Goal: Task Accomplishment & Management: Manage account settings

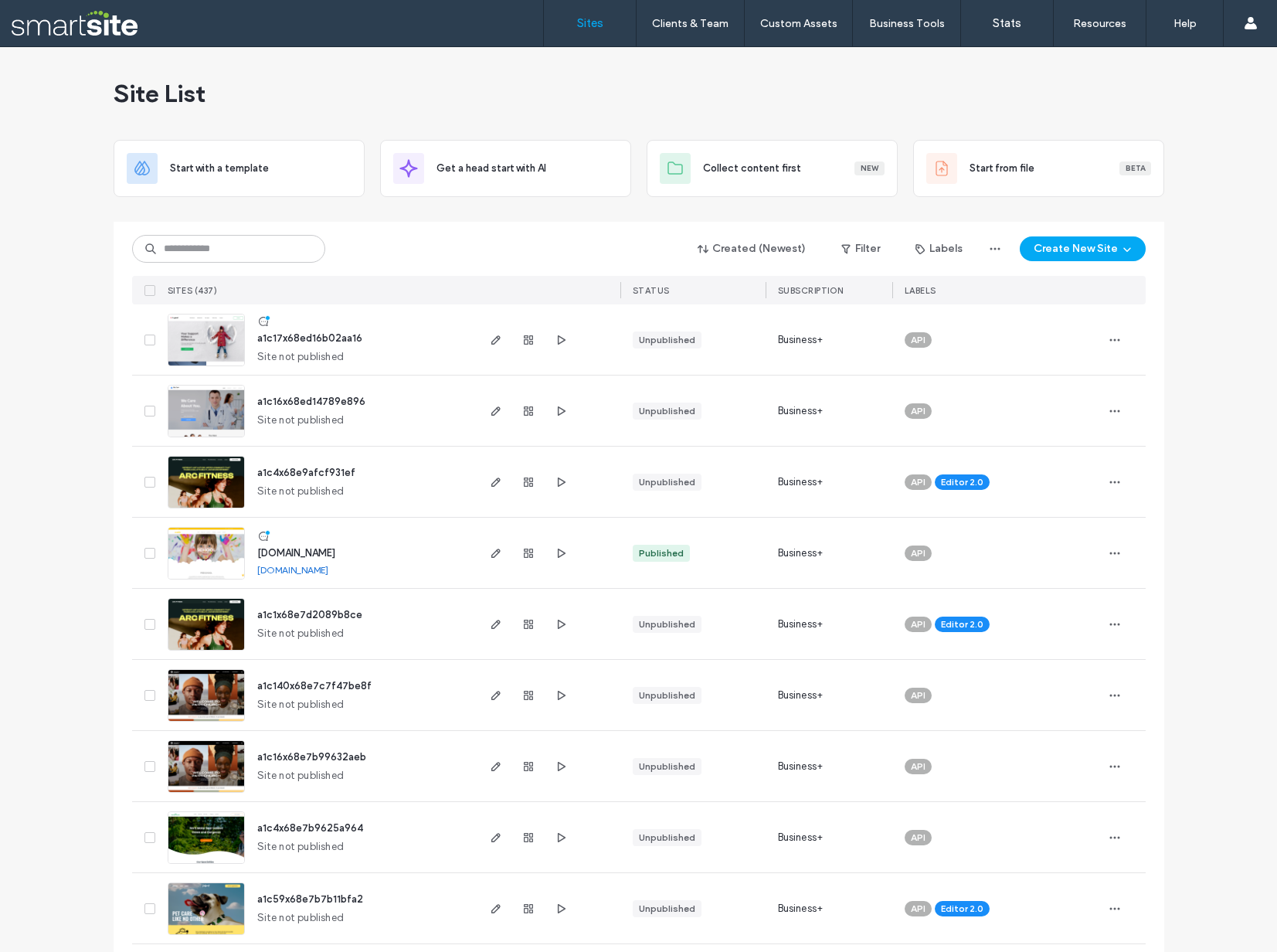
click at [243, 250] on input at bounding box center [229, 249] width 194 height 28
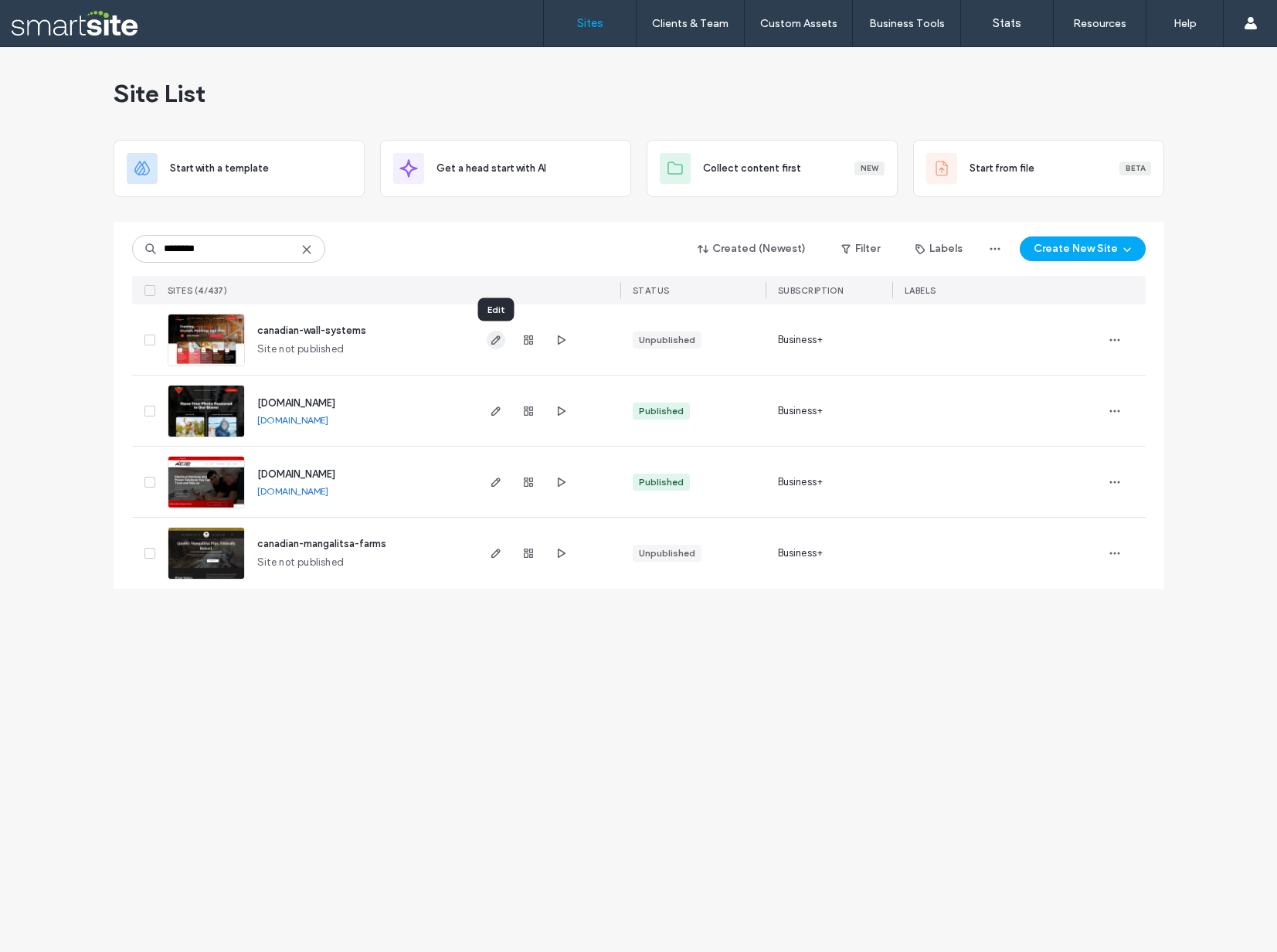
type input "********"
click at [499, 341] on icon "button" at bounding box center [496, 340] width 12 height 12
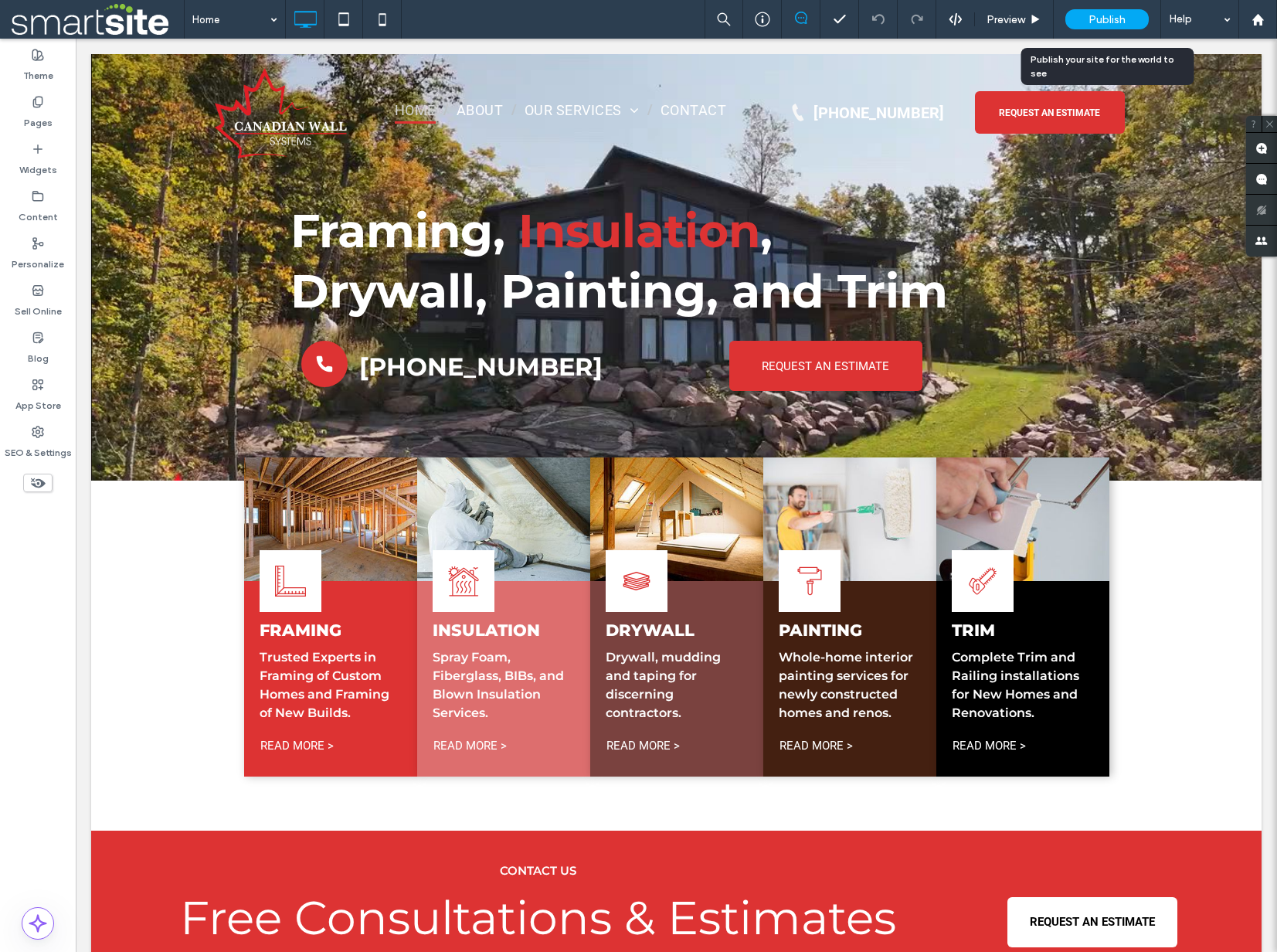
click at [1112, 19] on span "Publish" at bounding box center [1108, 19] width 37 height 13
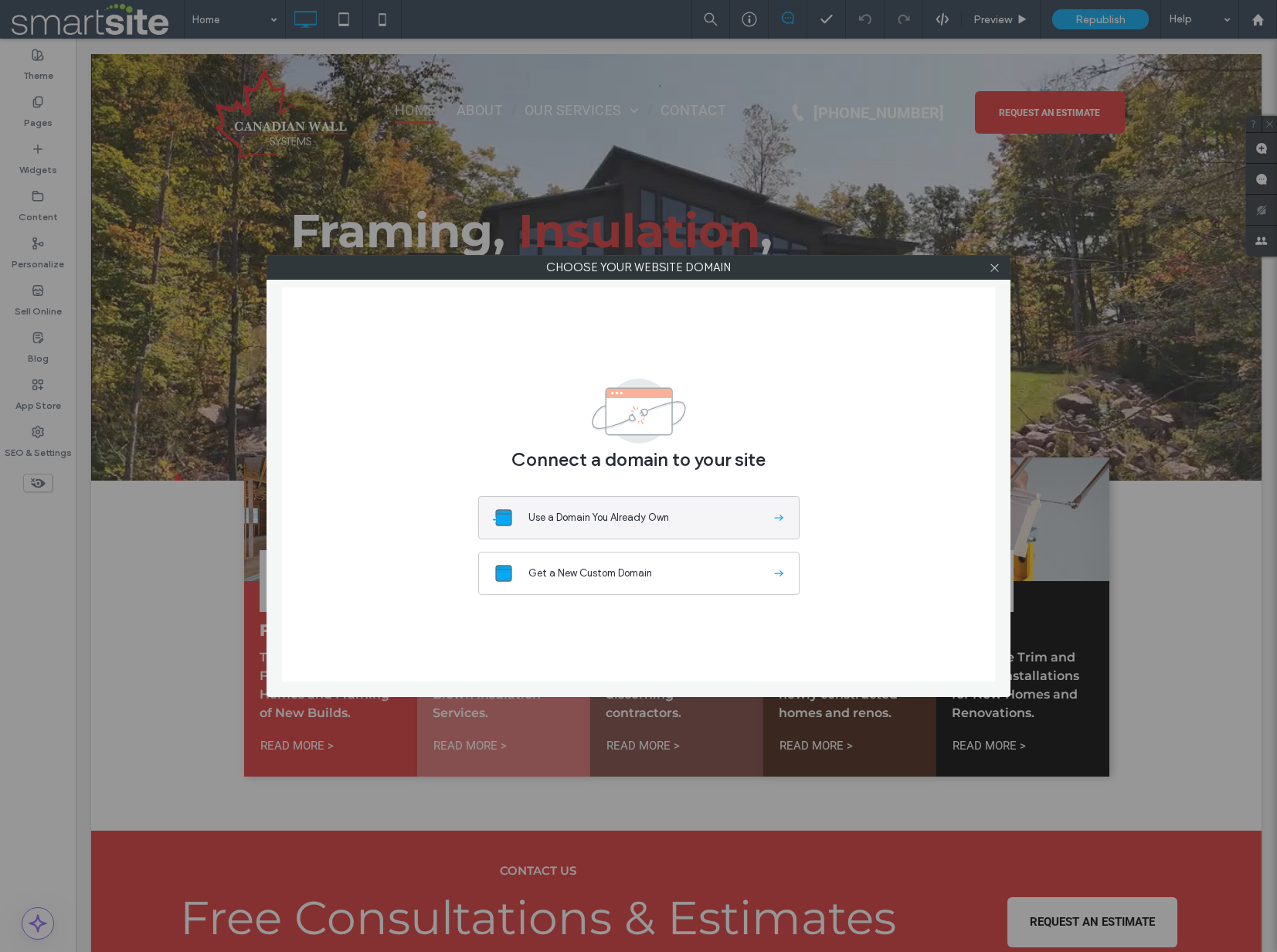
click at [780, 518] on icon at bounding box center [779, 518] width 16 height 16
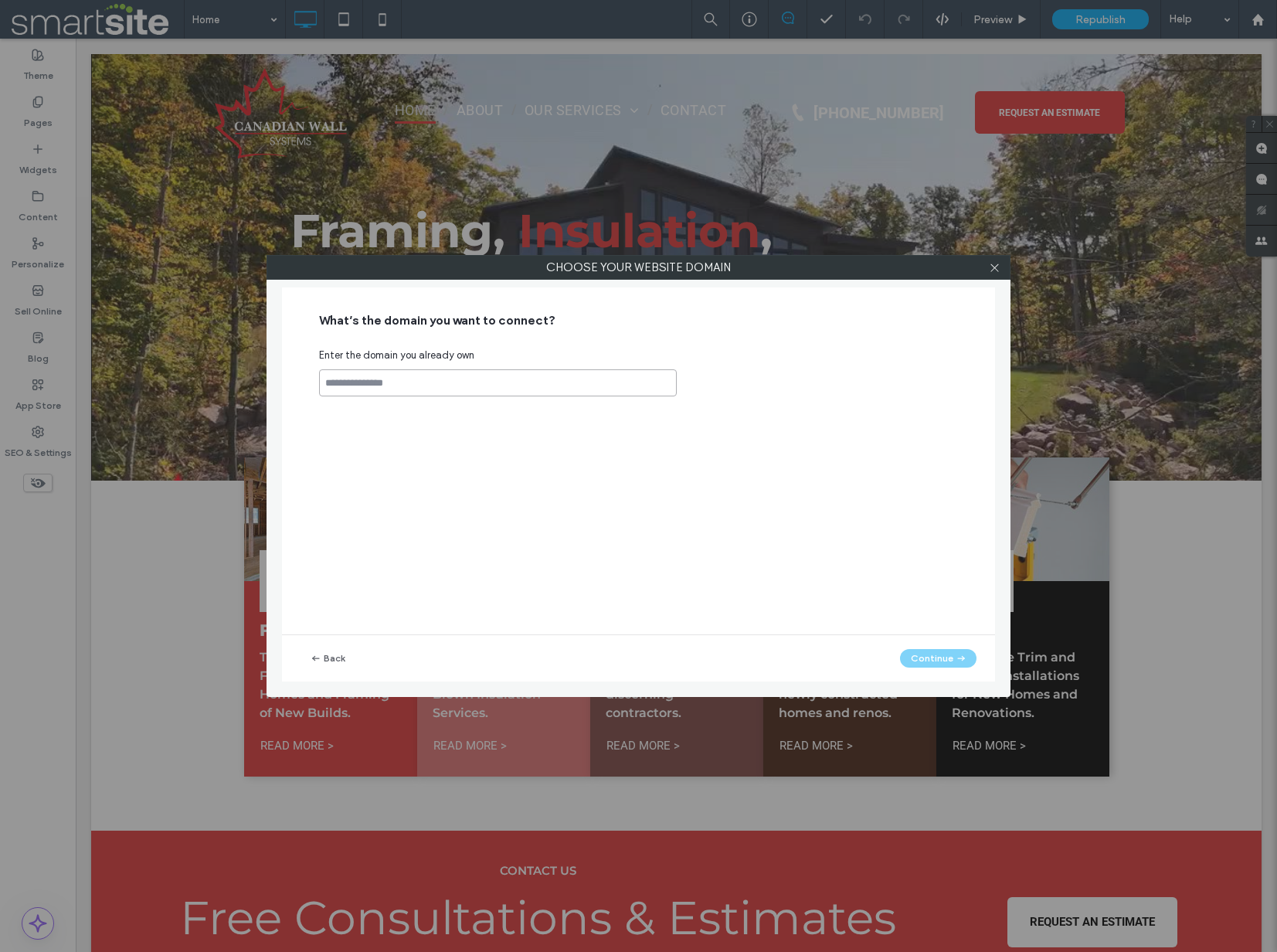
click at [434, 381] on input at bounding box center [498, 382] width 358 height 27
paste input "**********"
type input "**********"
click at [940, 659] on button "Continue" at bounding box center [938, 658] width 76 height 19
click at [950, 657] on button "Continue" at bounding box center [938, 658] width 76 height 19
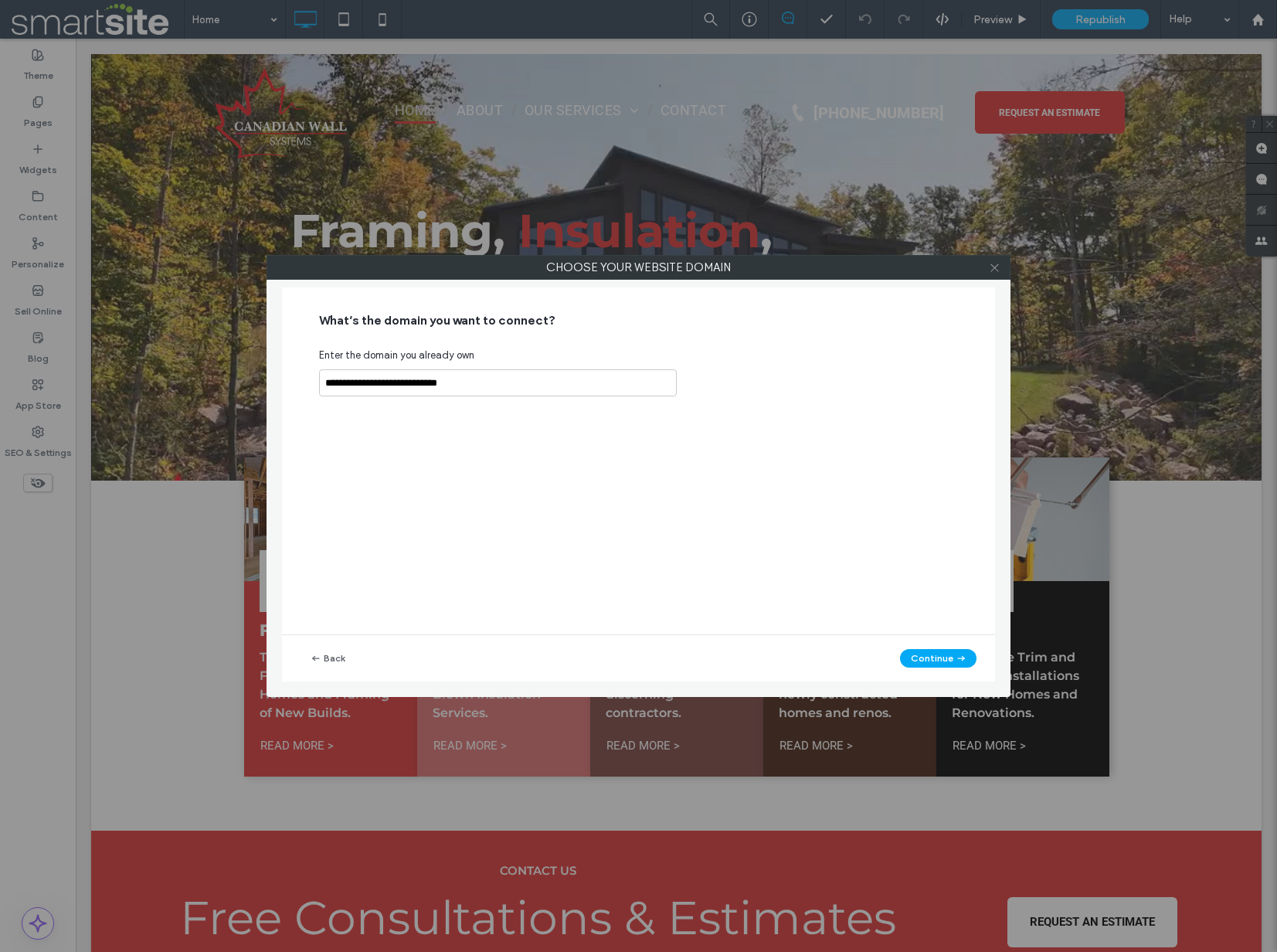
click at [994, 267] on icon at bounding box center [994, 267] width 12 height 12
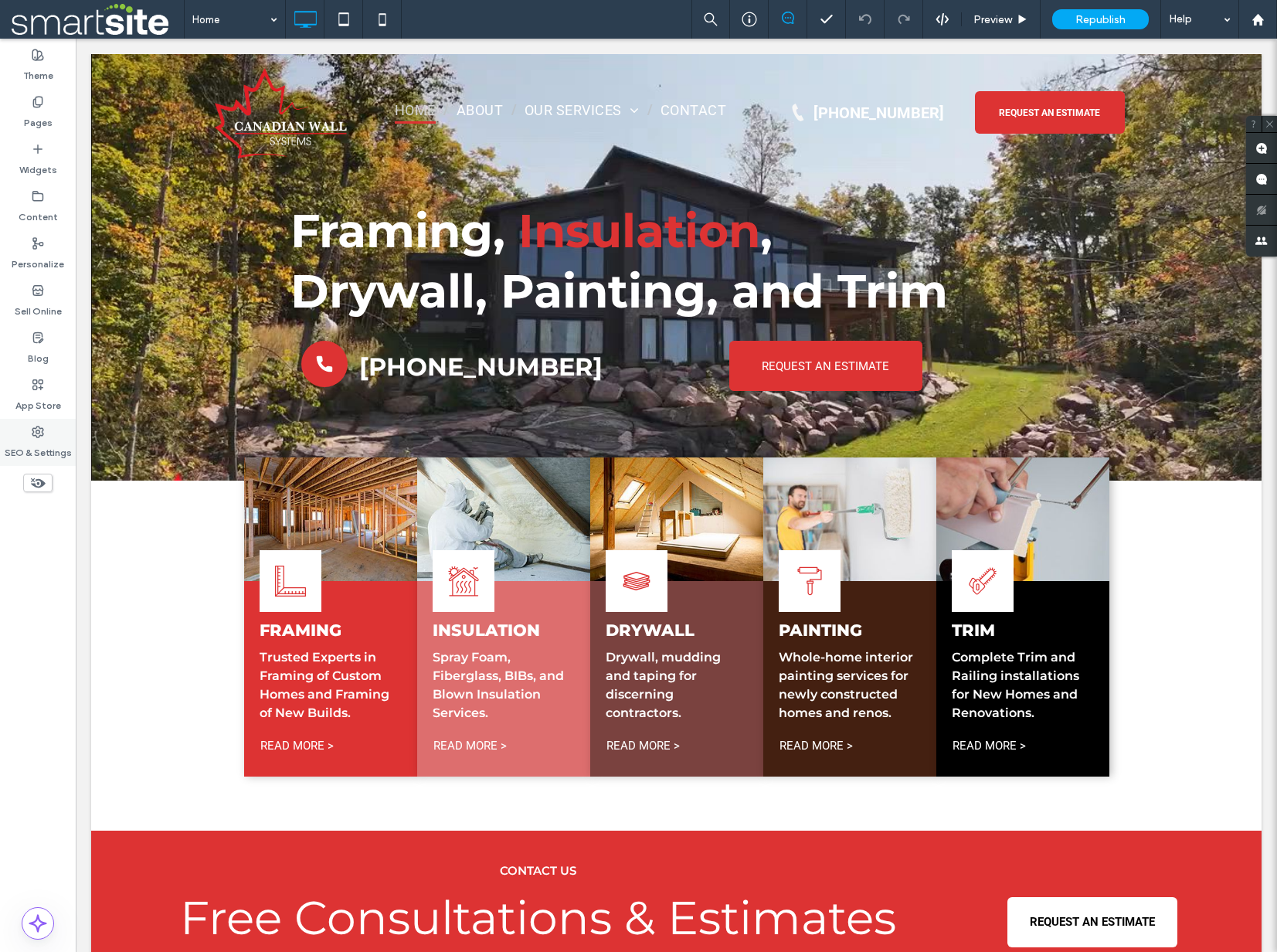
click at [25, 437] on div "SEO & Settings" at bounding box center [37, 442] width 75 height 47
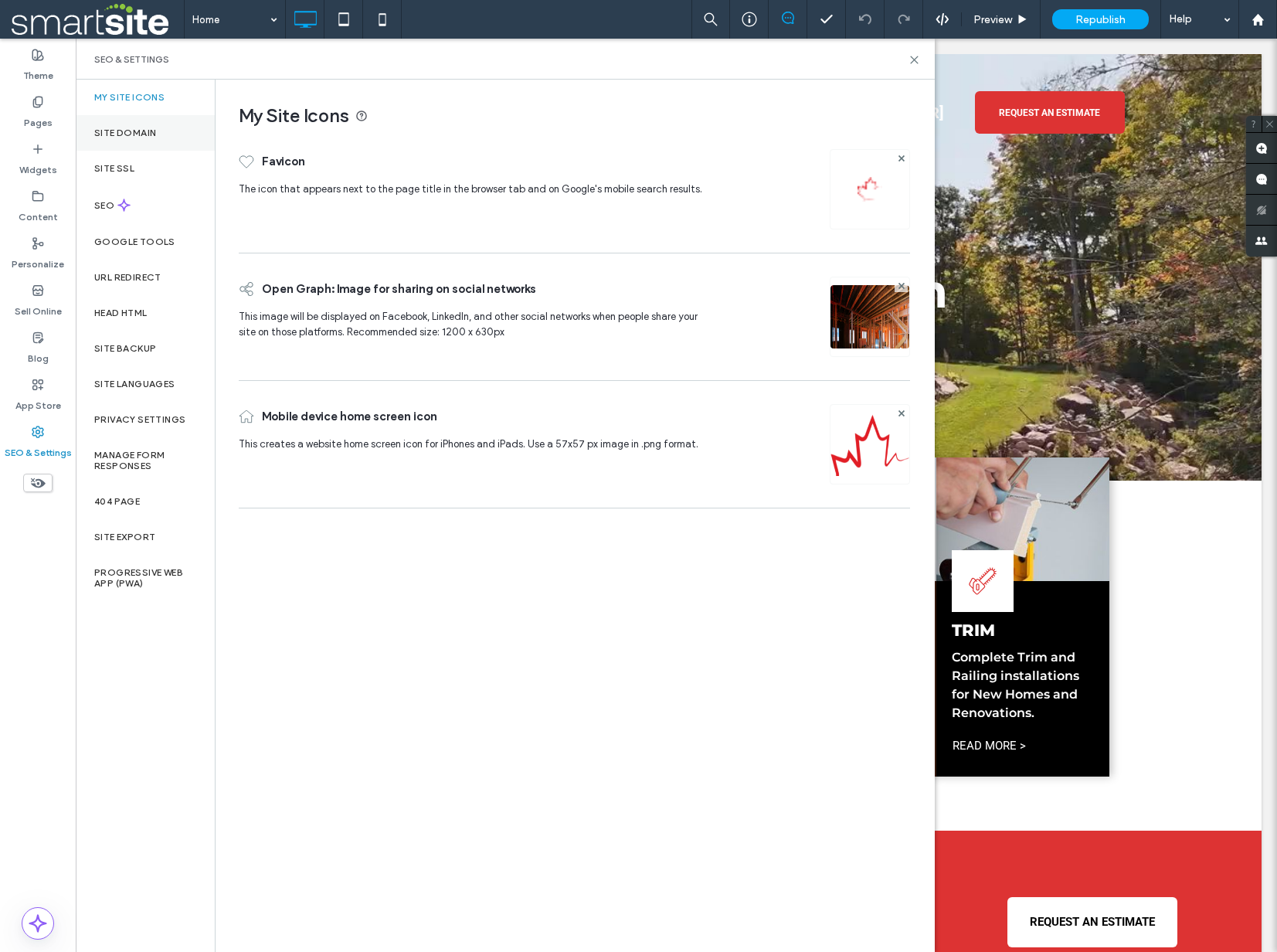
click at [131, 136] on label "Site Domain" at bounding box center [125, 133] width 62 height 11
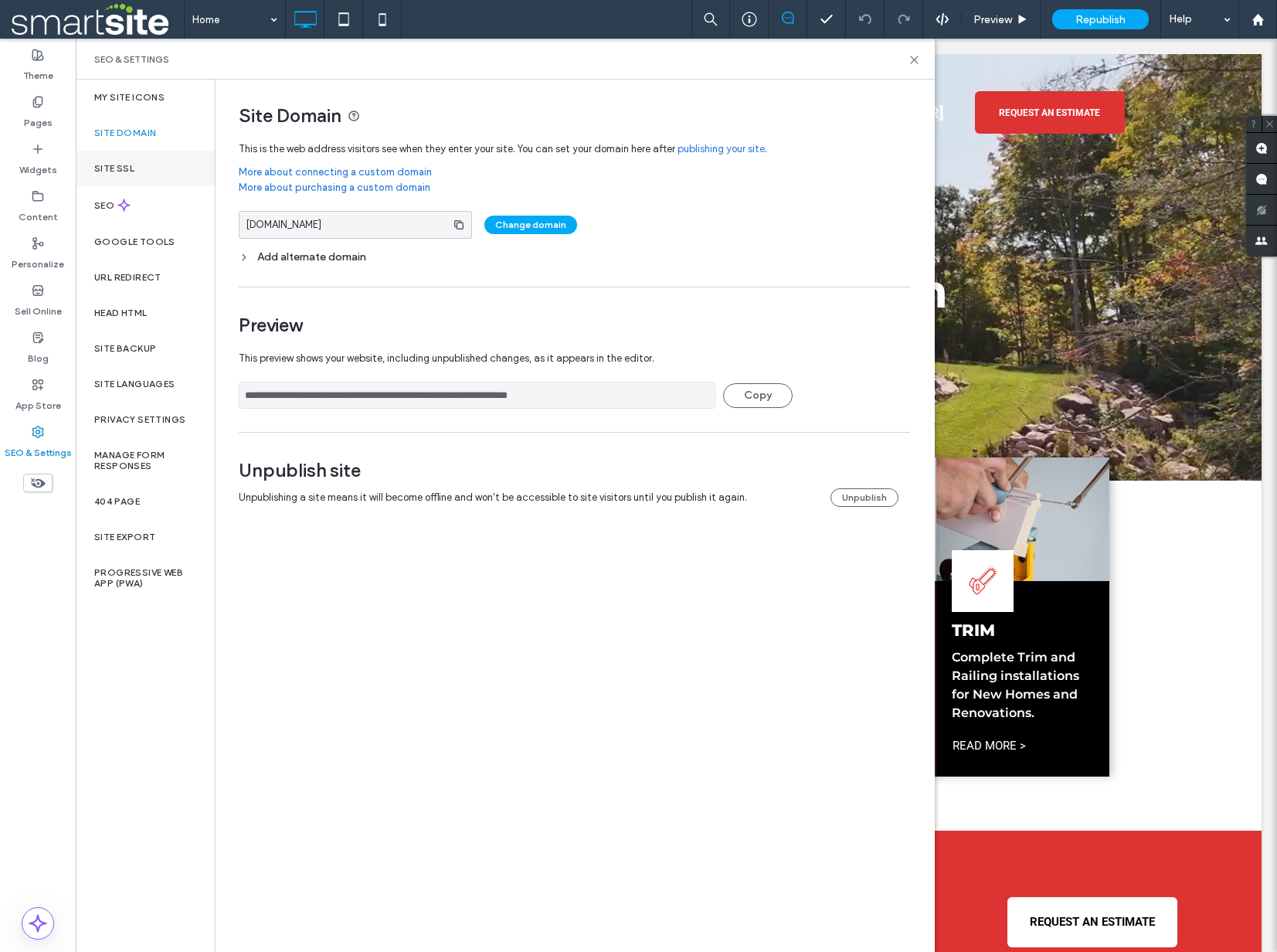
click at [126, 168] on label "Site SSL" at bounding box center [114, 169] width 40 height 11
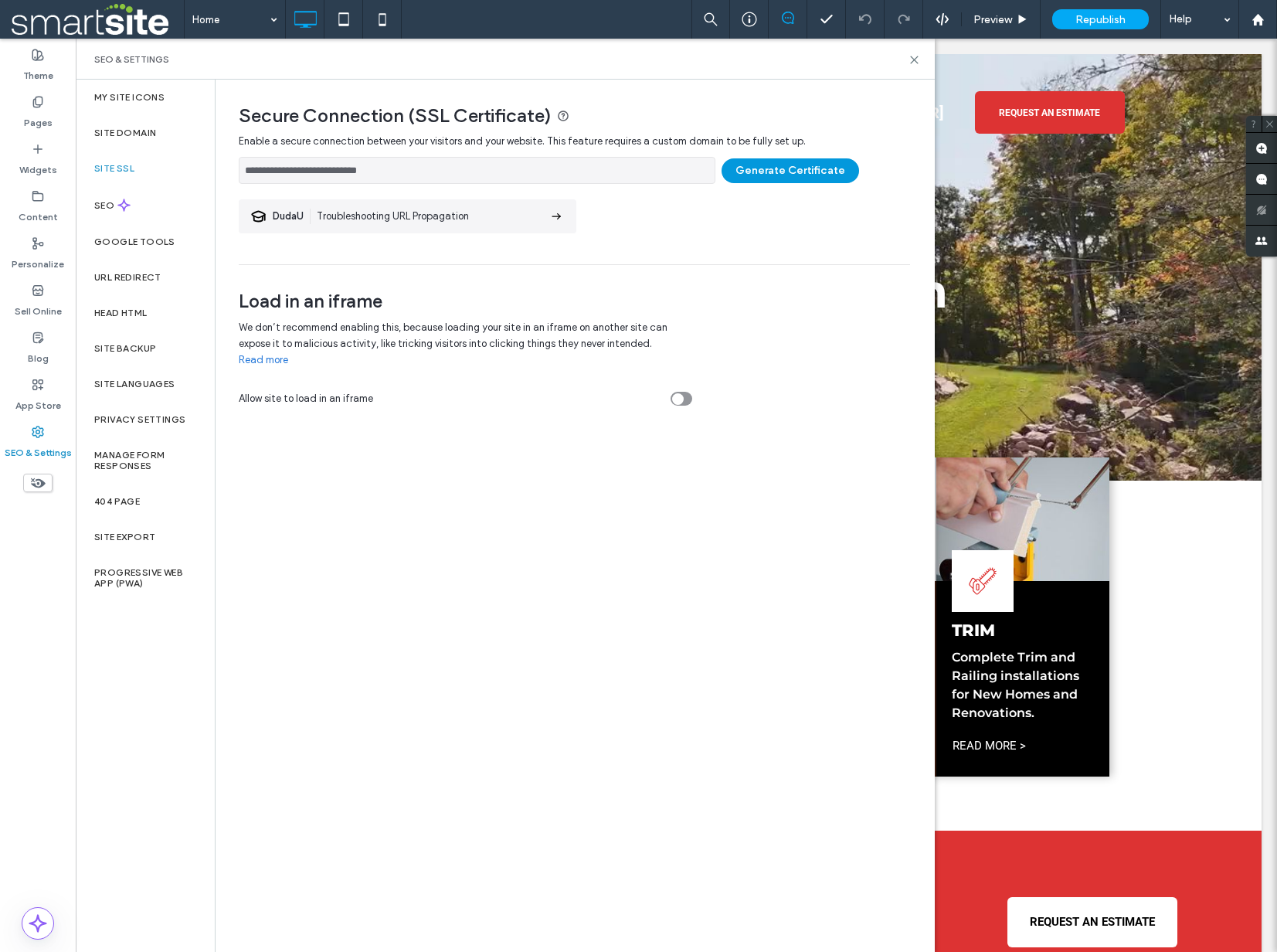
click at [817, 176] on button "Generate Certificate" at bounding box center [790, 171] width 138 height 25
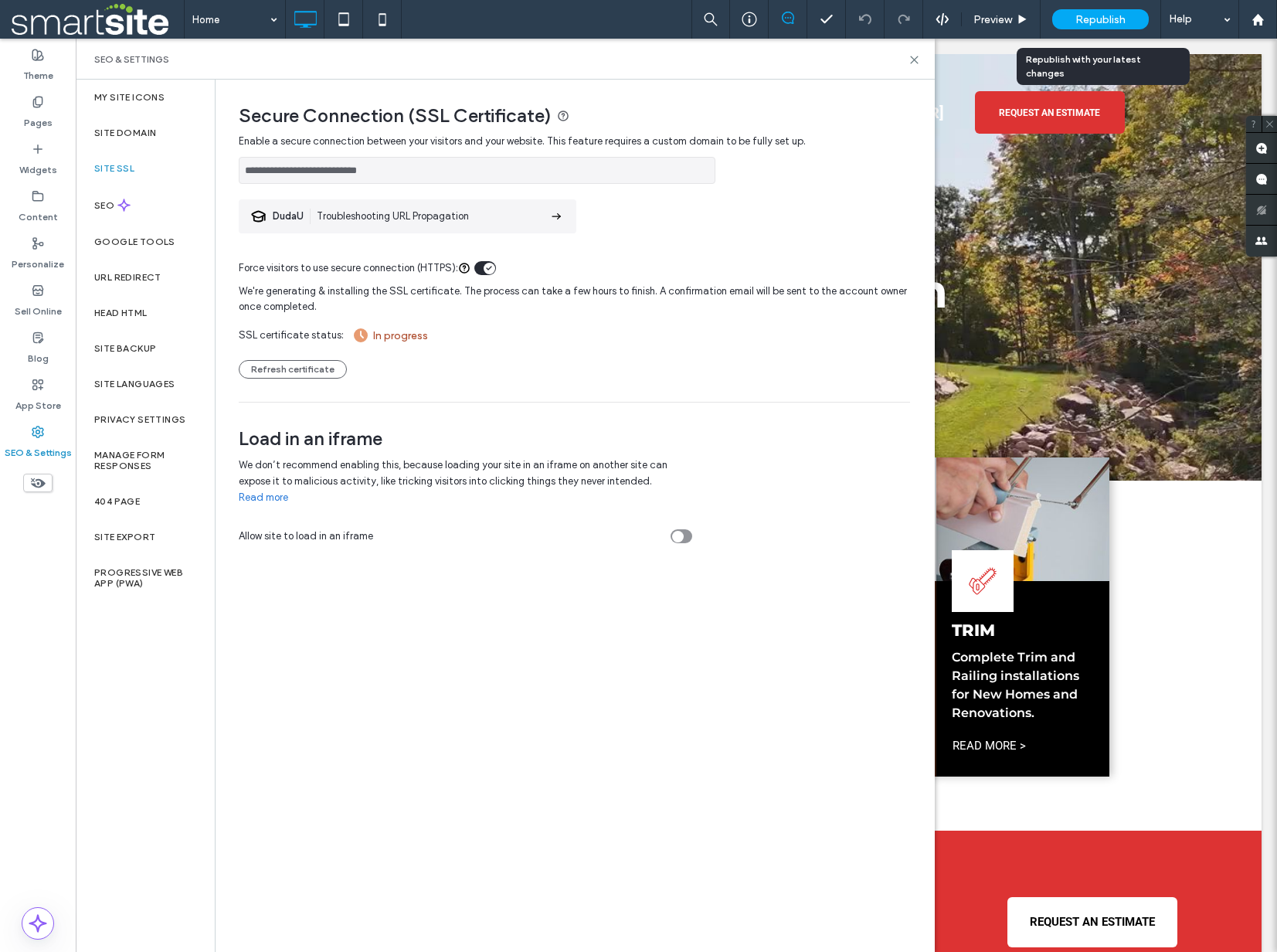
click at [1109, 19] on span "Republish" at bounding box center [1101, 19] width 51 height 13
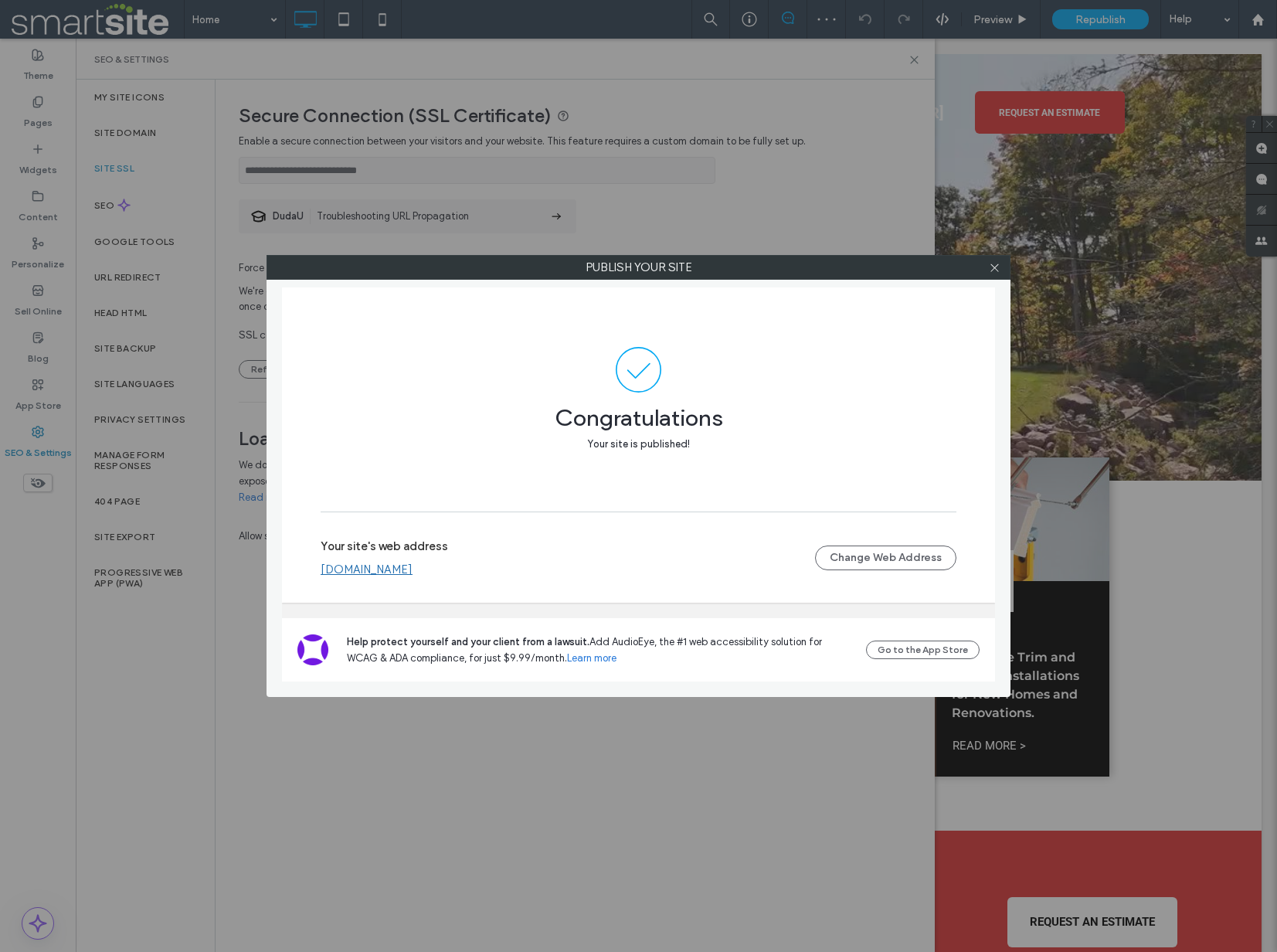
click at [413, 570] on link "www.canadianwallsystemsinc.ca" at bounding box center [367, 570] width 92 height 14
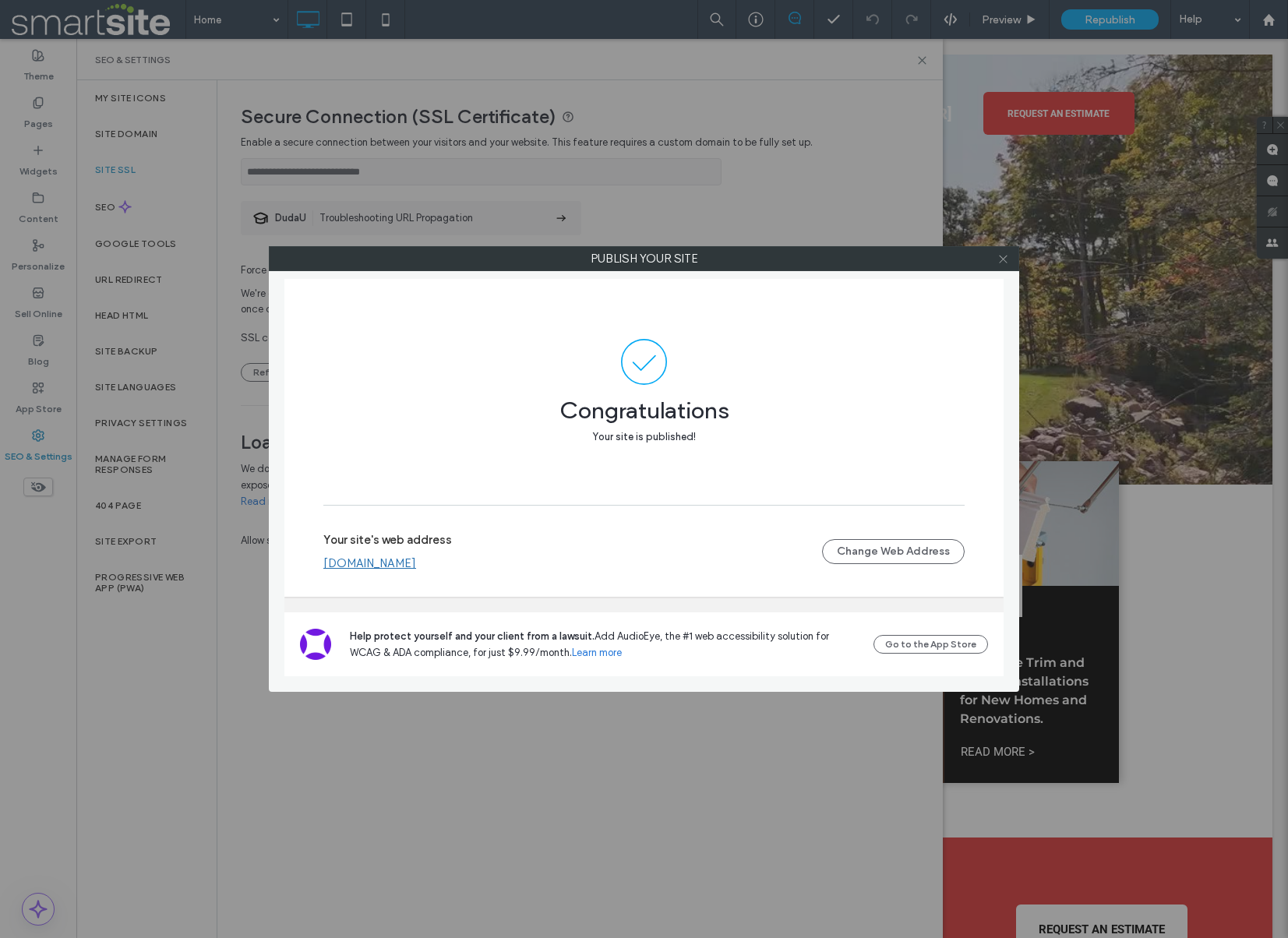
click at [1003, 259] on icon at bounding box center [1003, 259] width 12 height 12
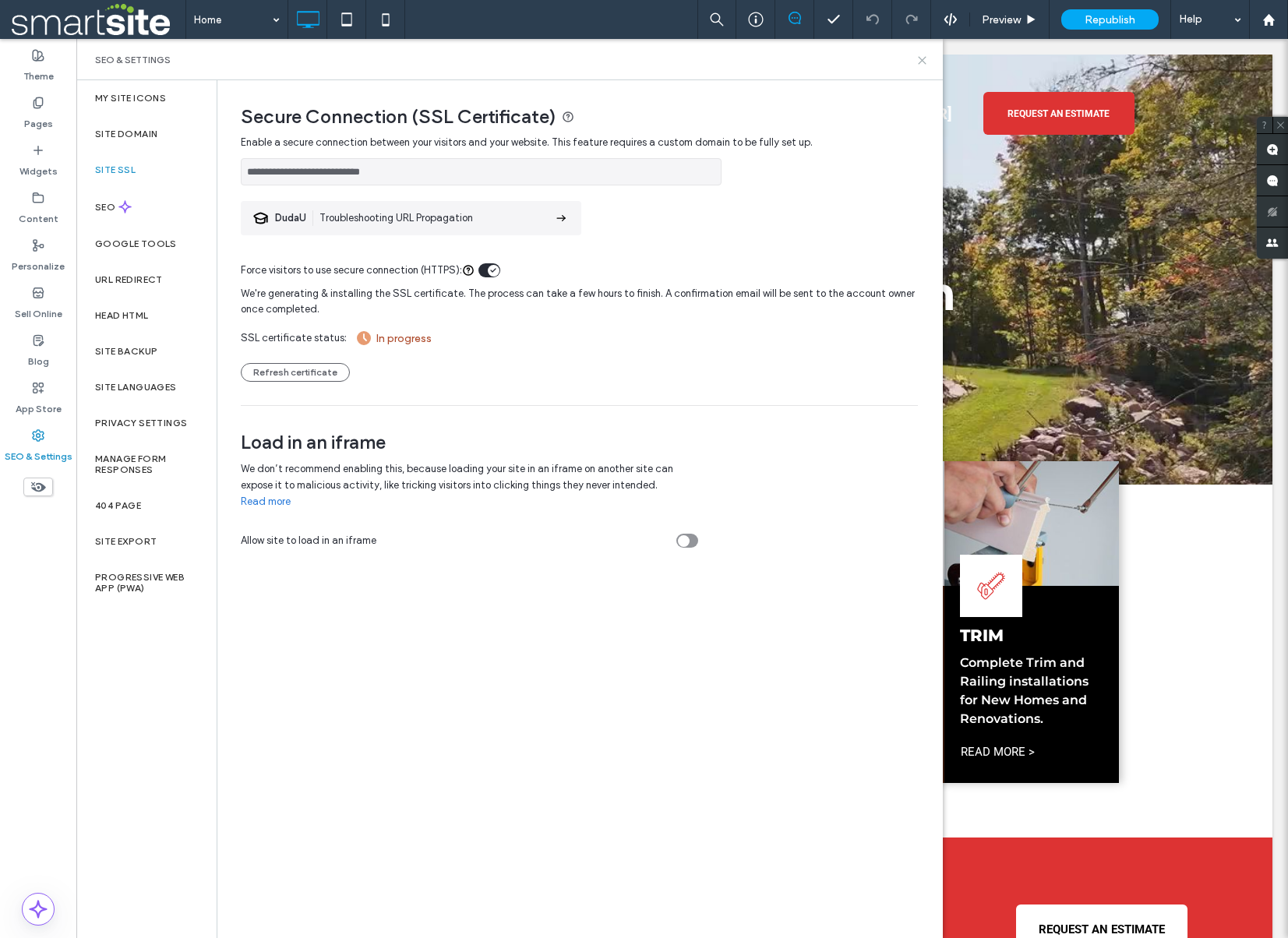
click at [924, 62] on use at bounding box center [922, 60] width 7 height 7
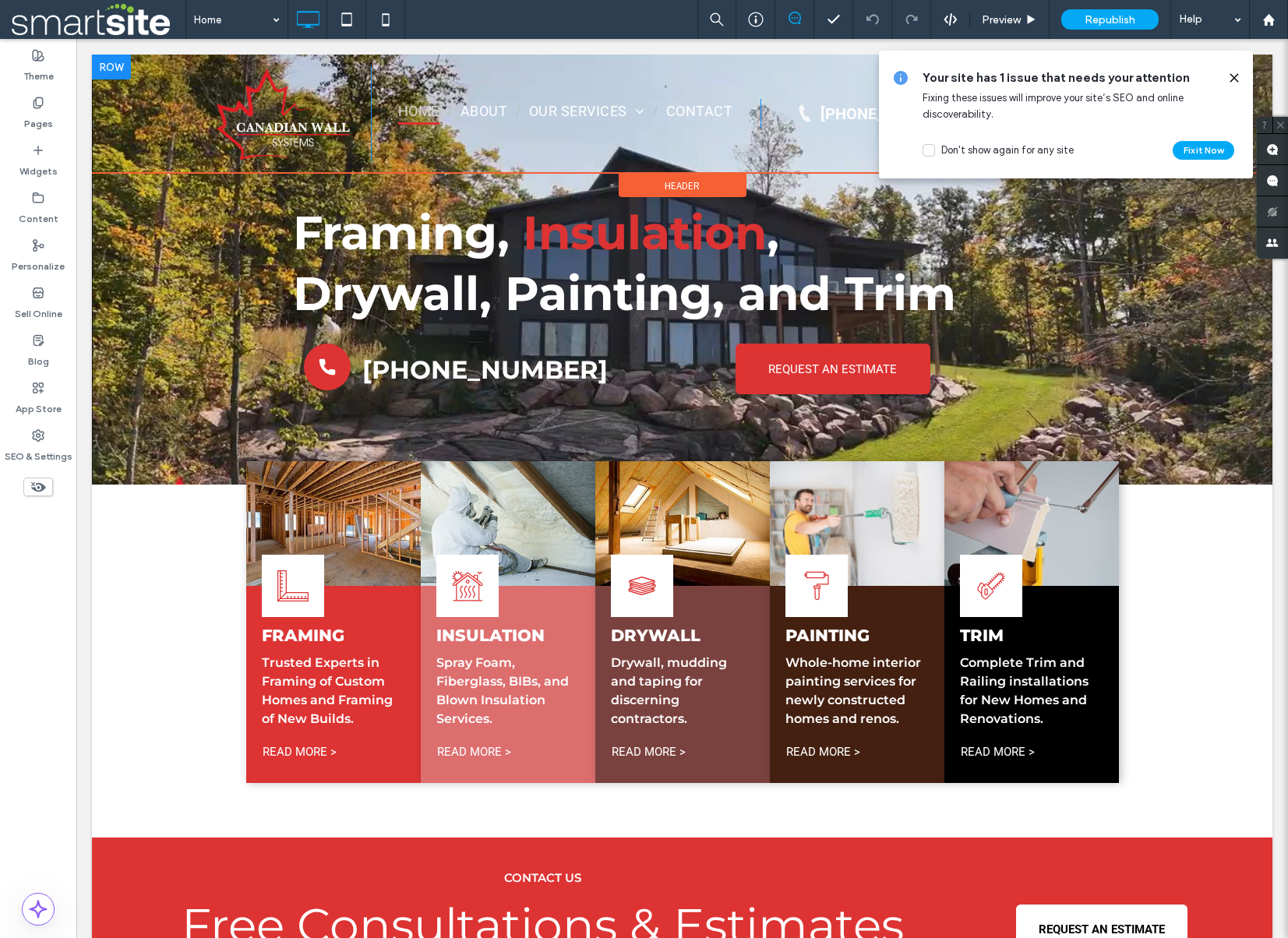
click at [116, 67] on div at bounding box center [111, 67] width 39 height 25
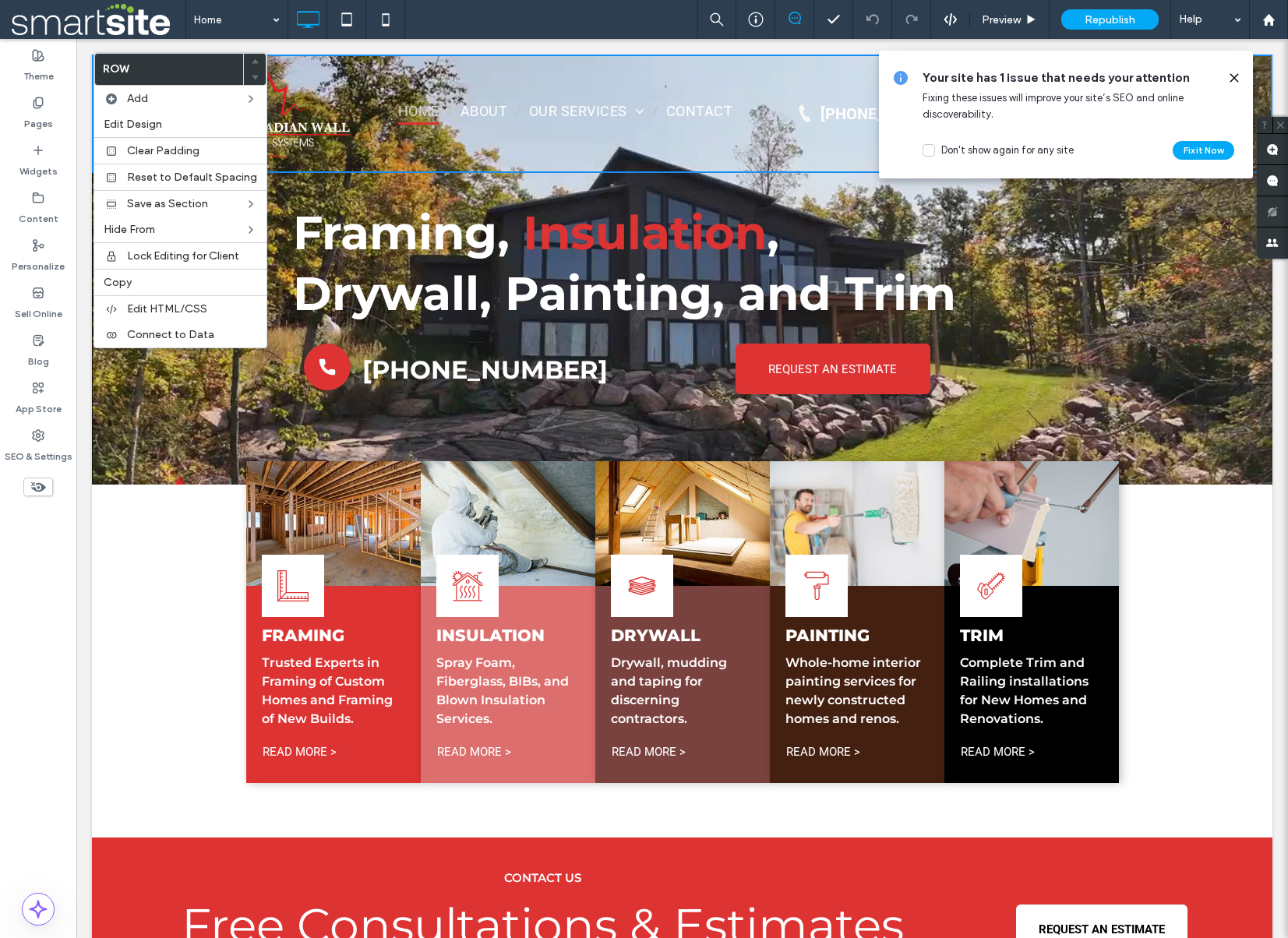
scroll to position [2, 0]
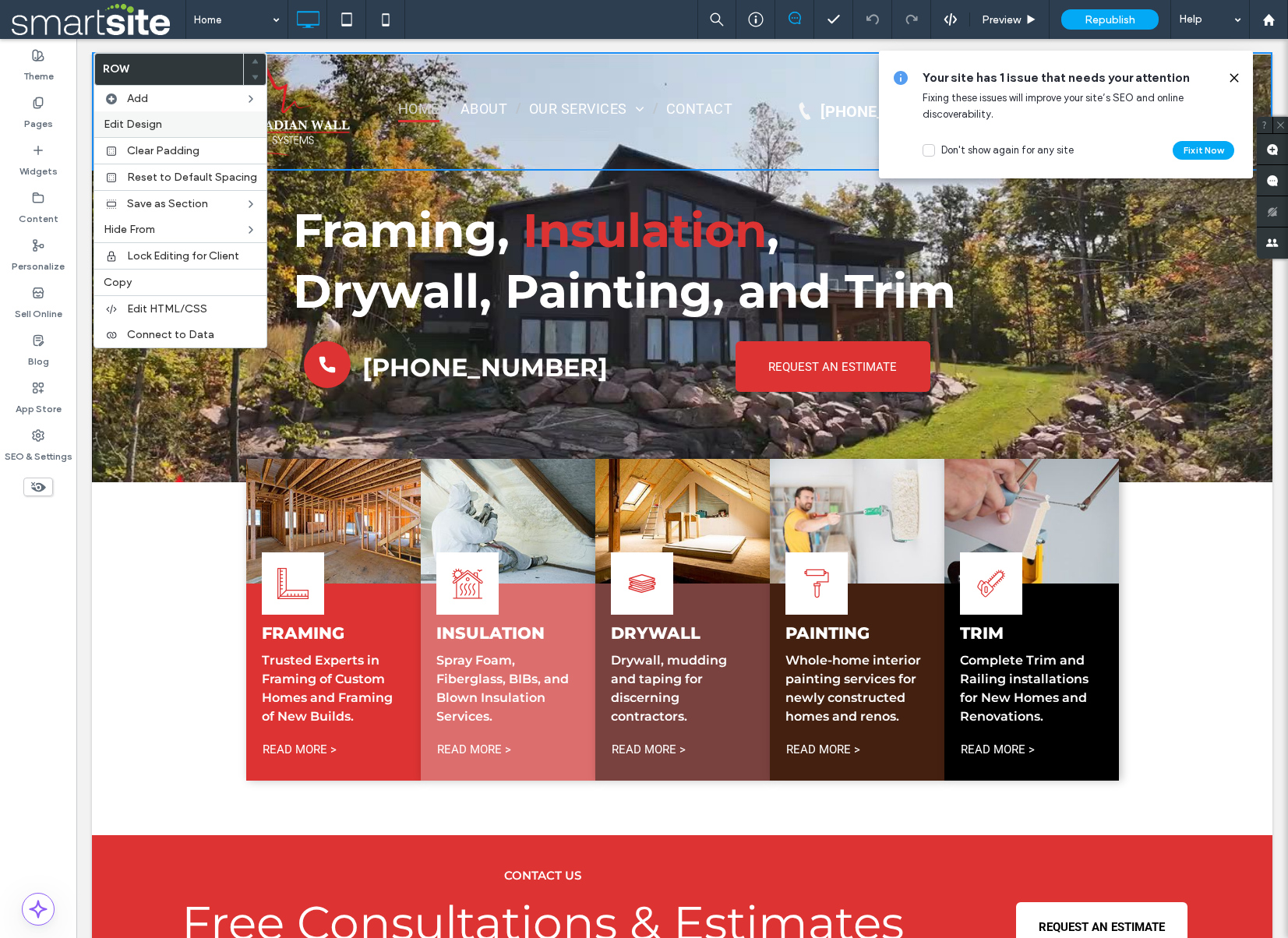
click at [136, 119] on span "Edit Design" at bounding box center [132, 124] width 59 height 13
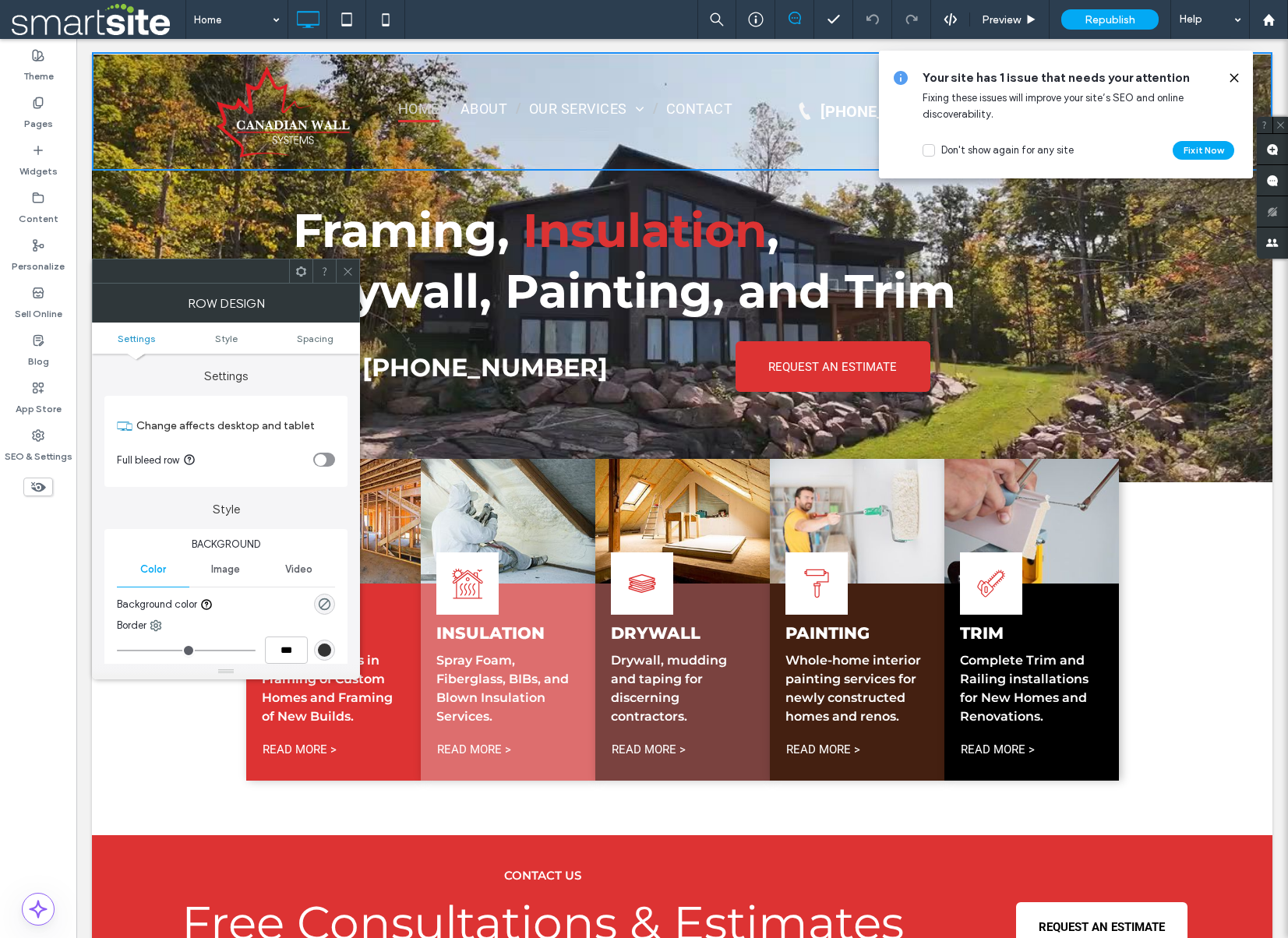
click at [1237, 77] on icon at bounding box center [1235, 78] width 13 height 13
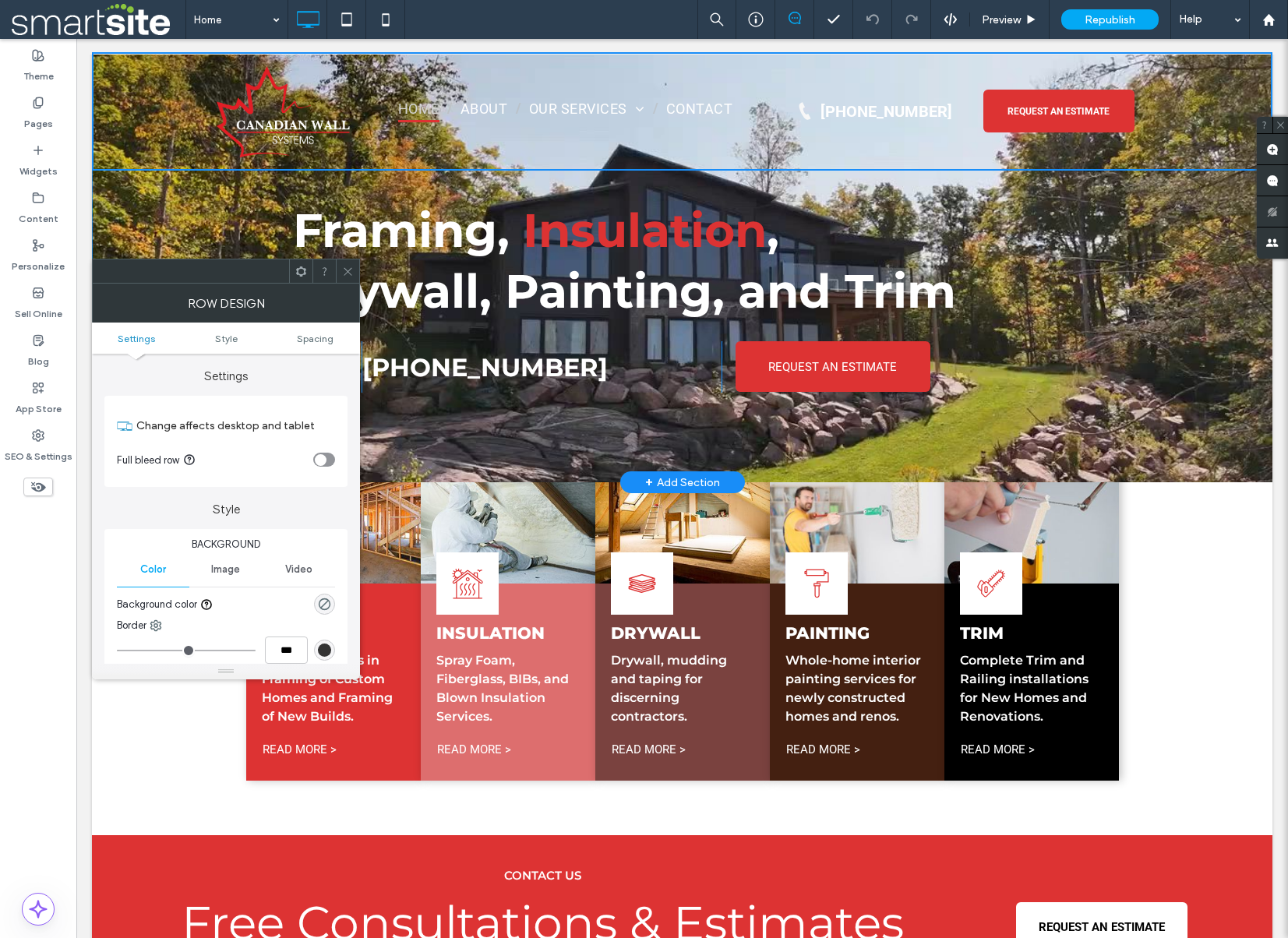
click at [158, 198] on div "Click To Paste Framing, Insulation , Drywall, Painting, and Trim Click To Paste…" at bounding box center [682, 267] width 1181 height 430
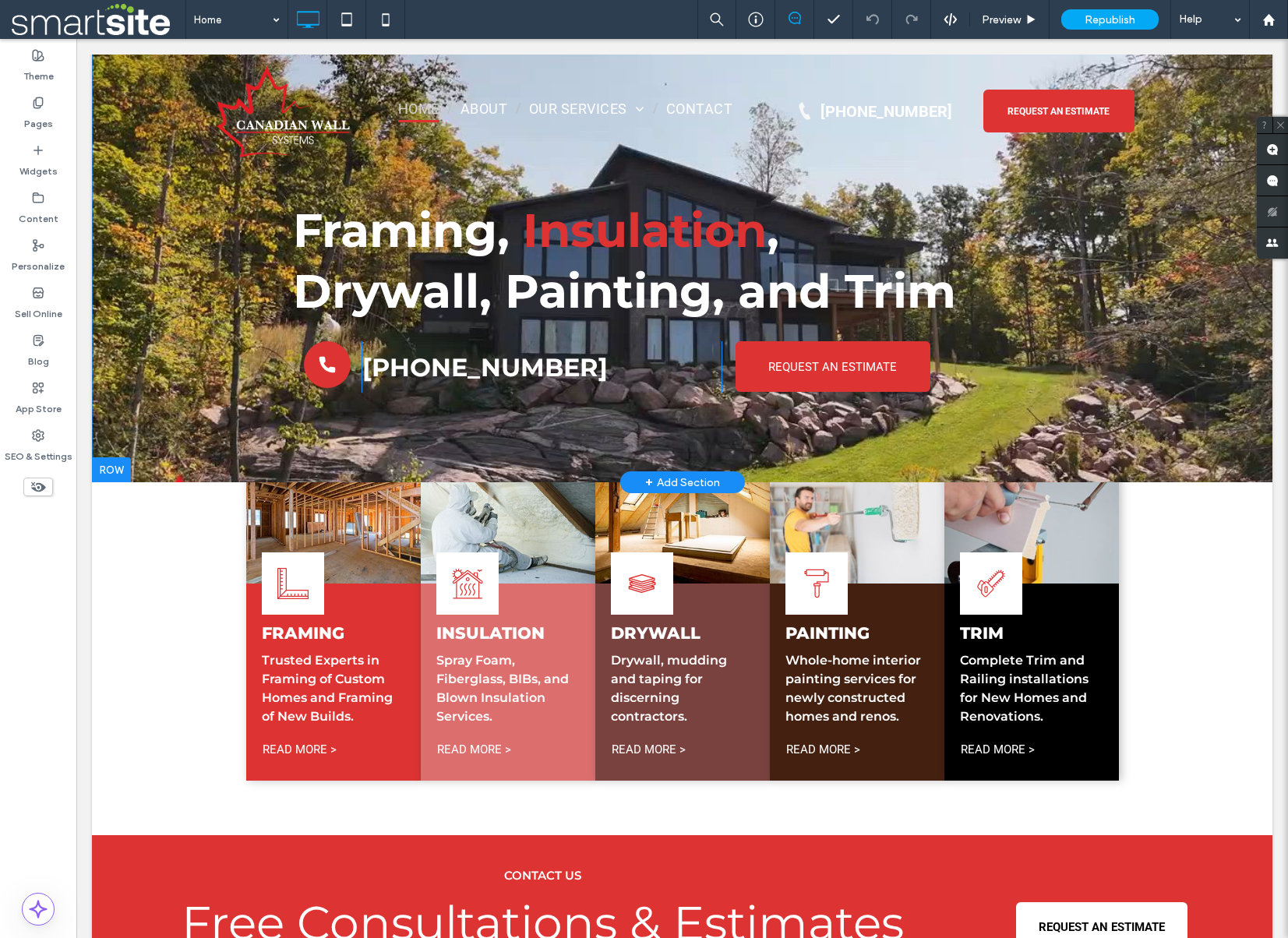
click at [178, 230] on div "Click To Paste Framing, Insulation , Drywall, Painting, and Trim Click To Paste…" at bounding box center [682, 267] width 1181 height 430
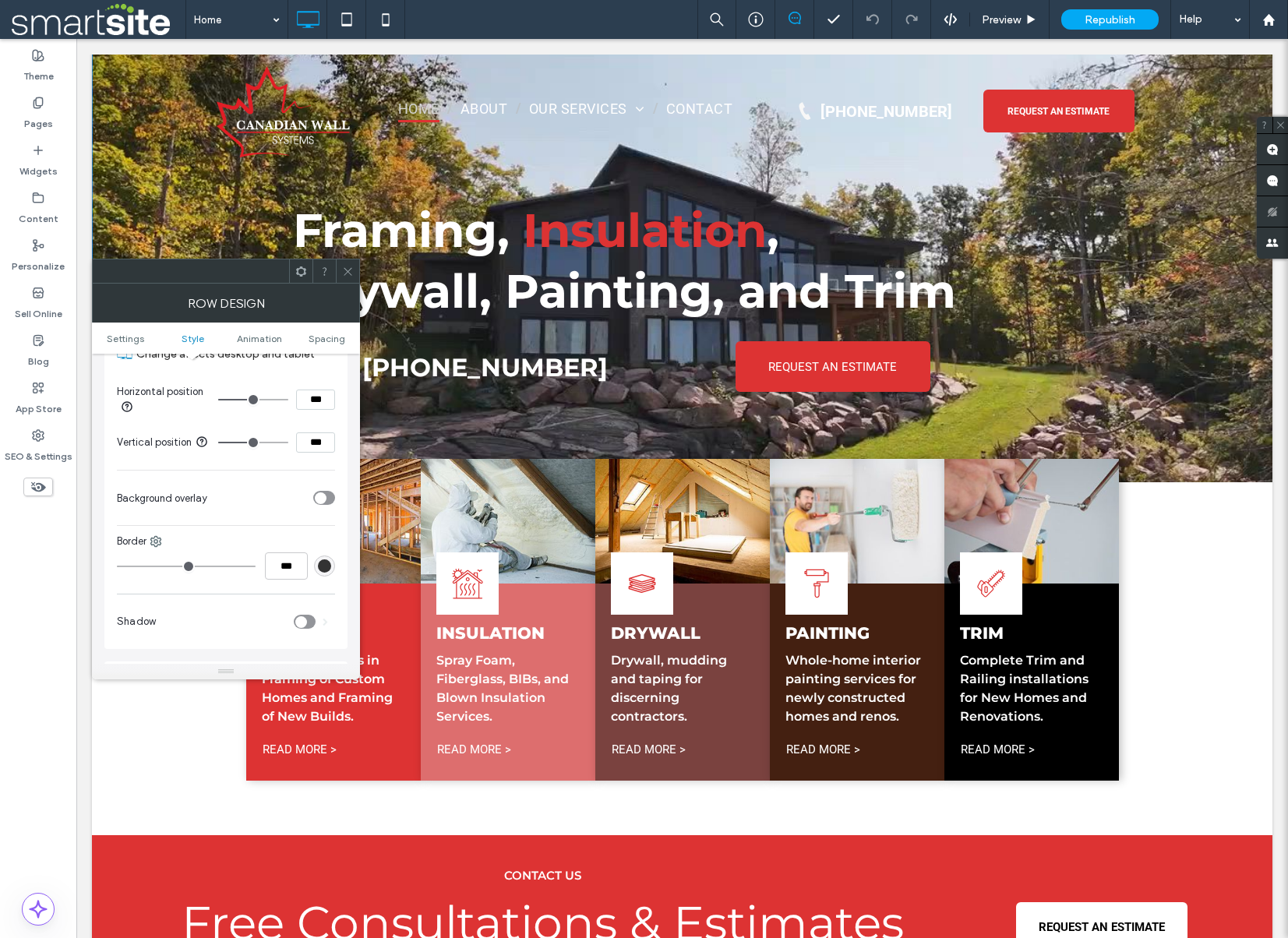
scroll to position [654, 0]
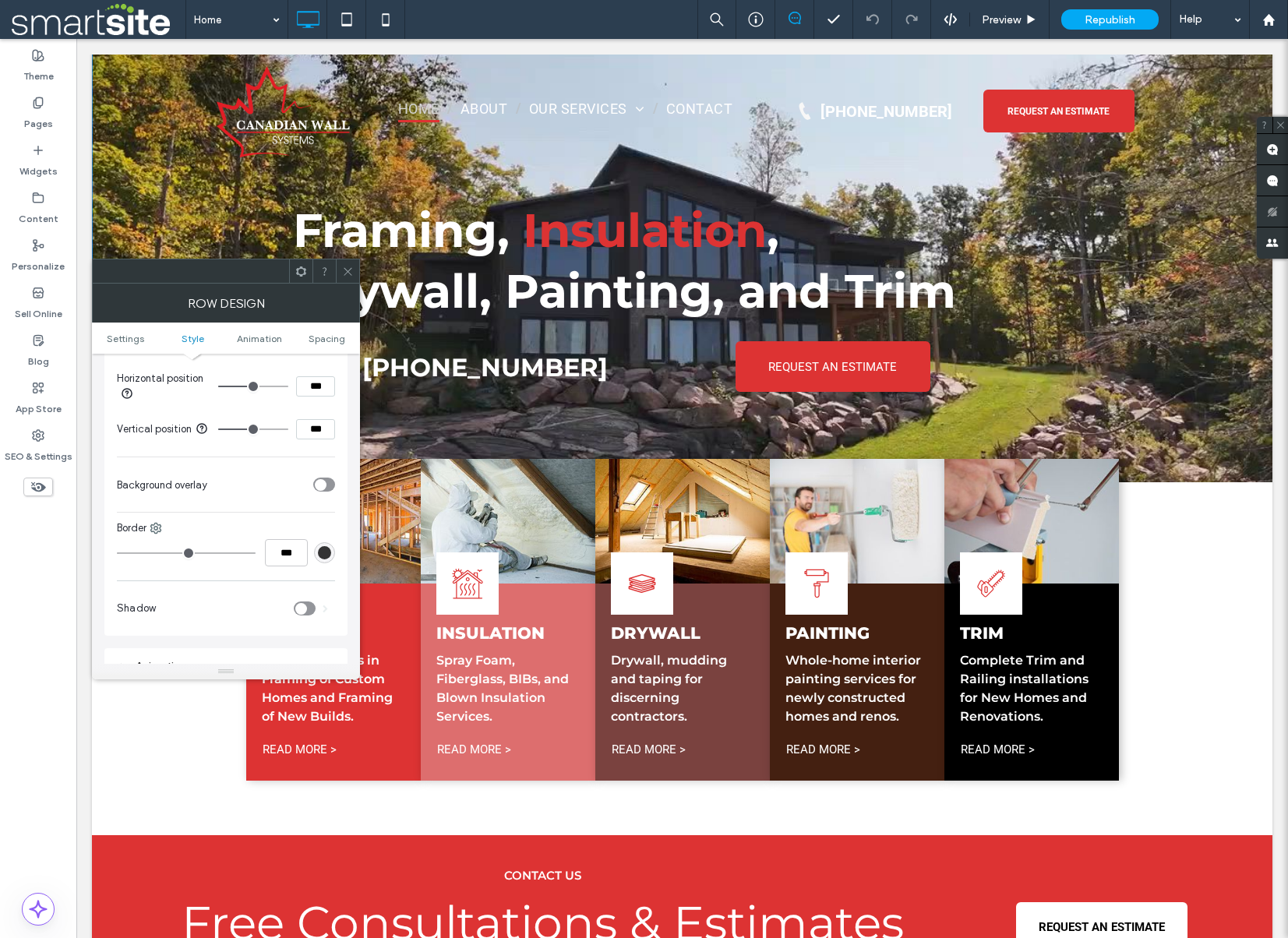
click at [321, 482] on icon "toggle" at bounding box center [321, 484] width 6 height 5
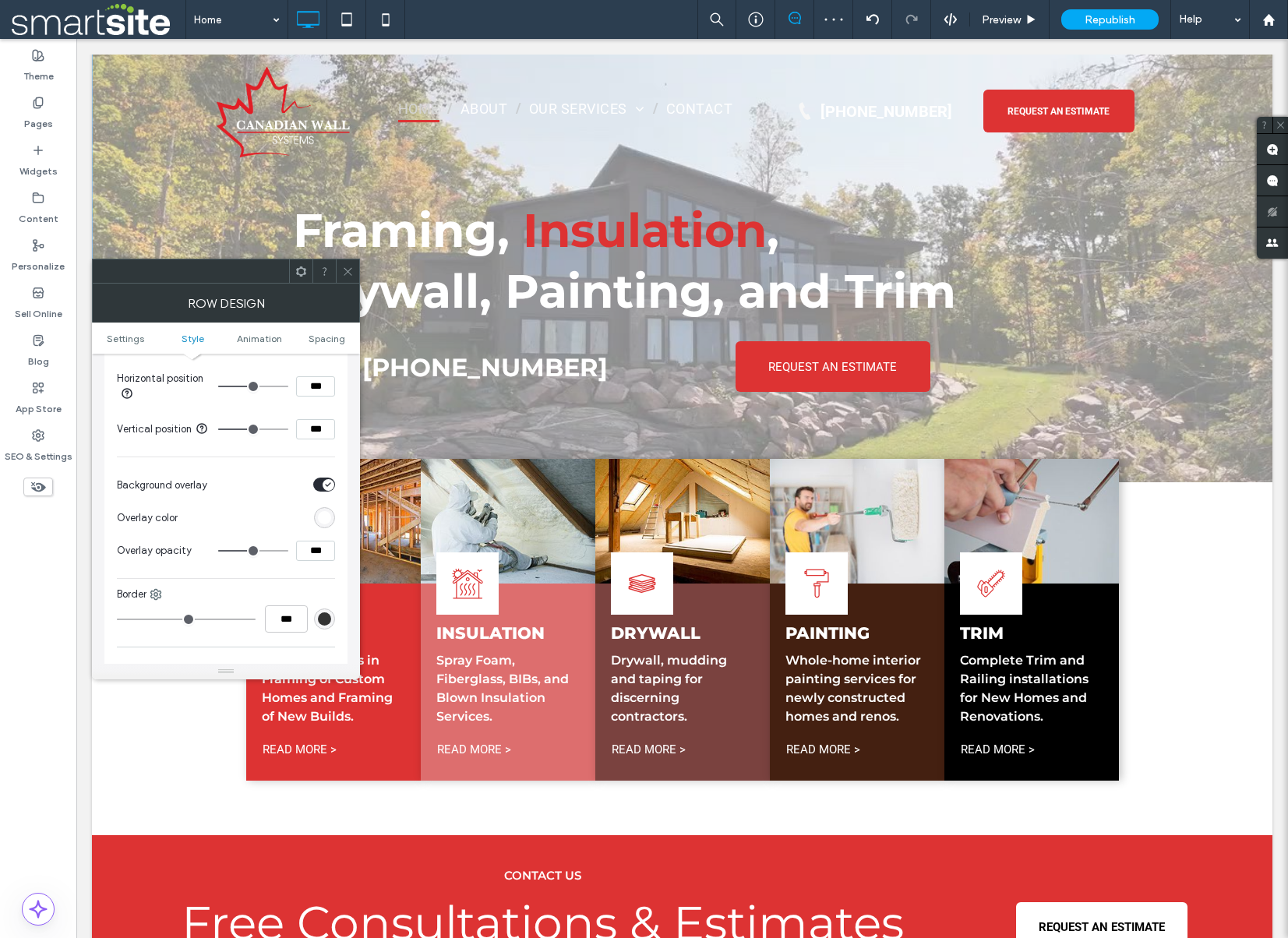
click at [325, 512] on div "rgb(255,255,255)" at bounding box center [325, 517] width 13 height 13
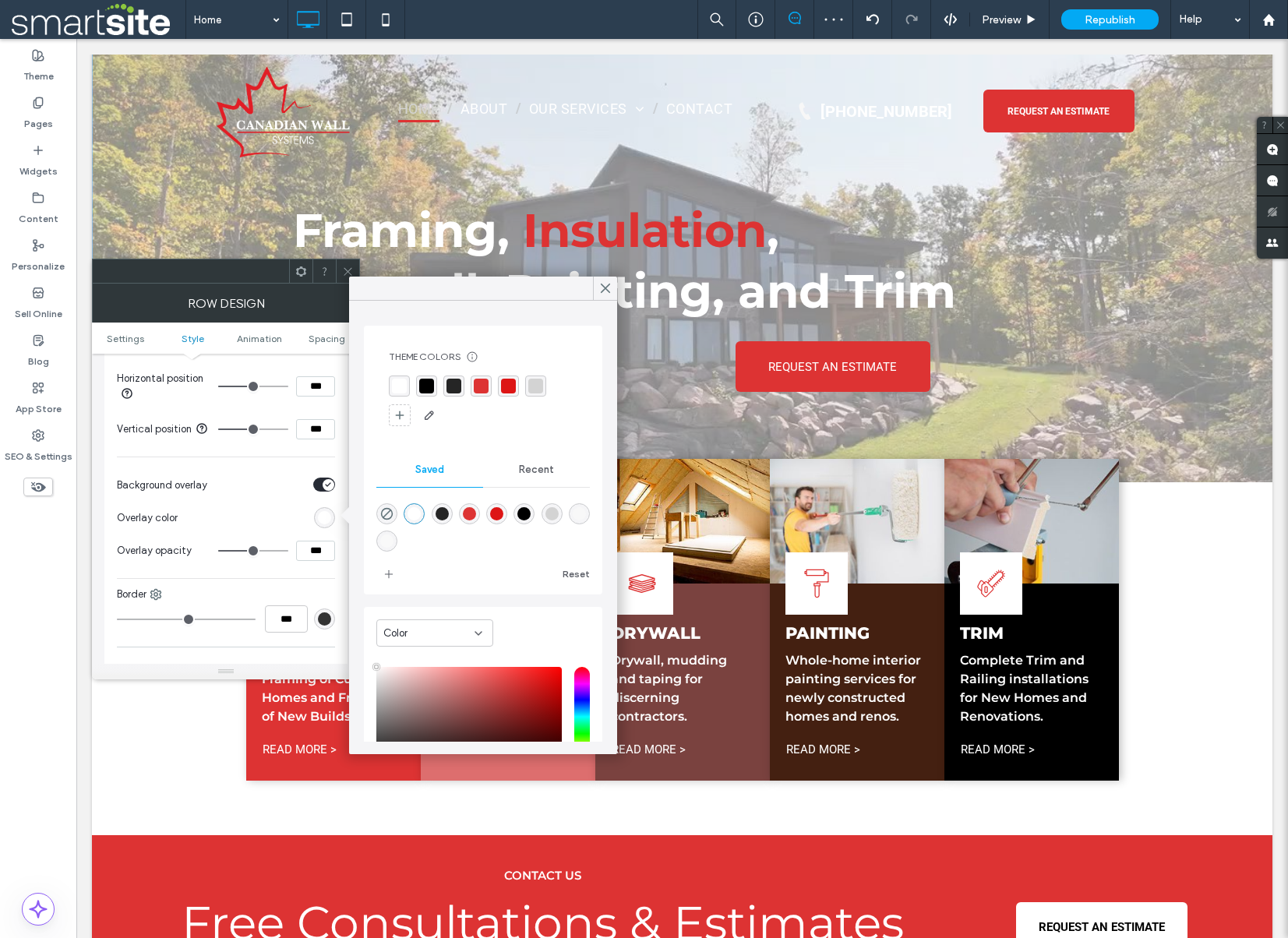
click at [442, 512] on div "rgba(37,37,37,1)" at bounding box center [442, 513] width 13 height 13
type input "*******"
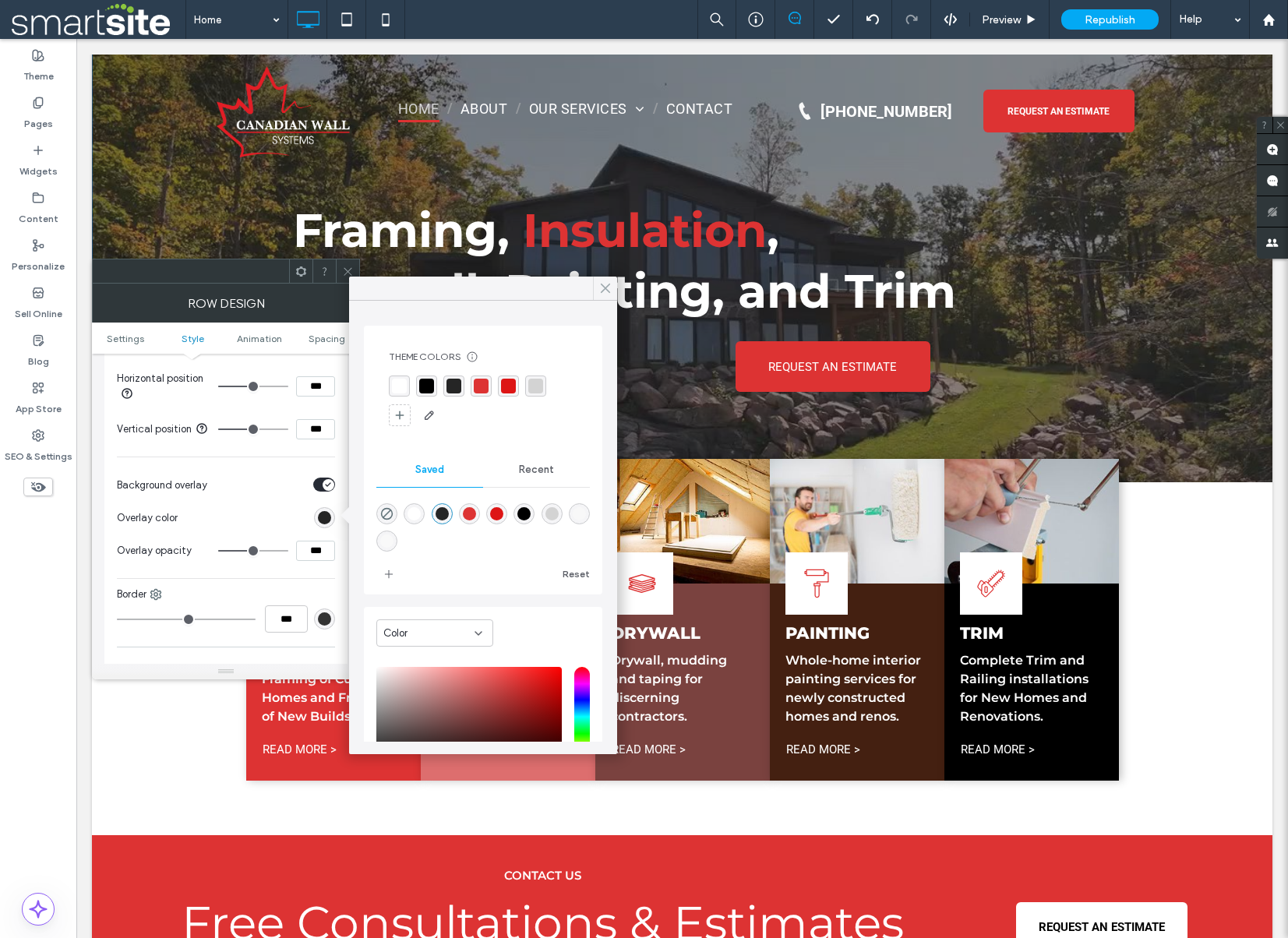
click at [602, 287] on icon at bounding box center [605, 288] width 14 height 14
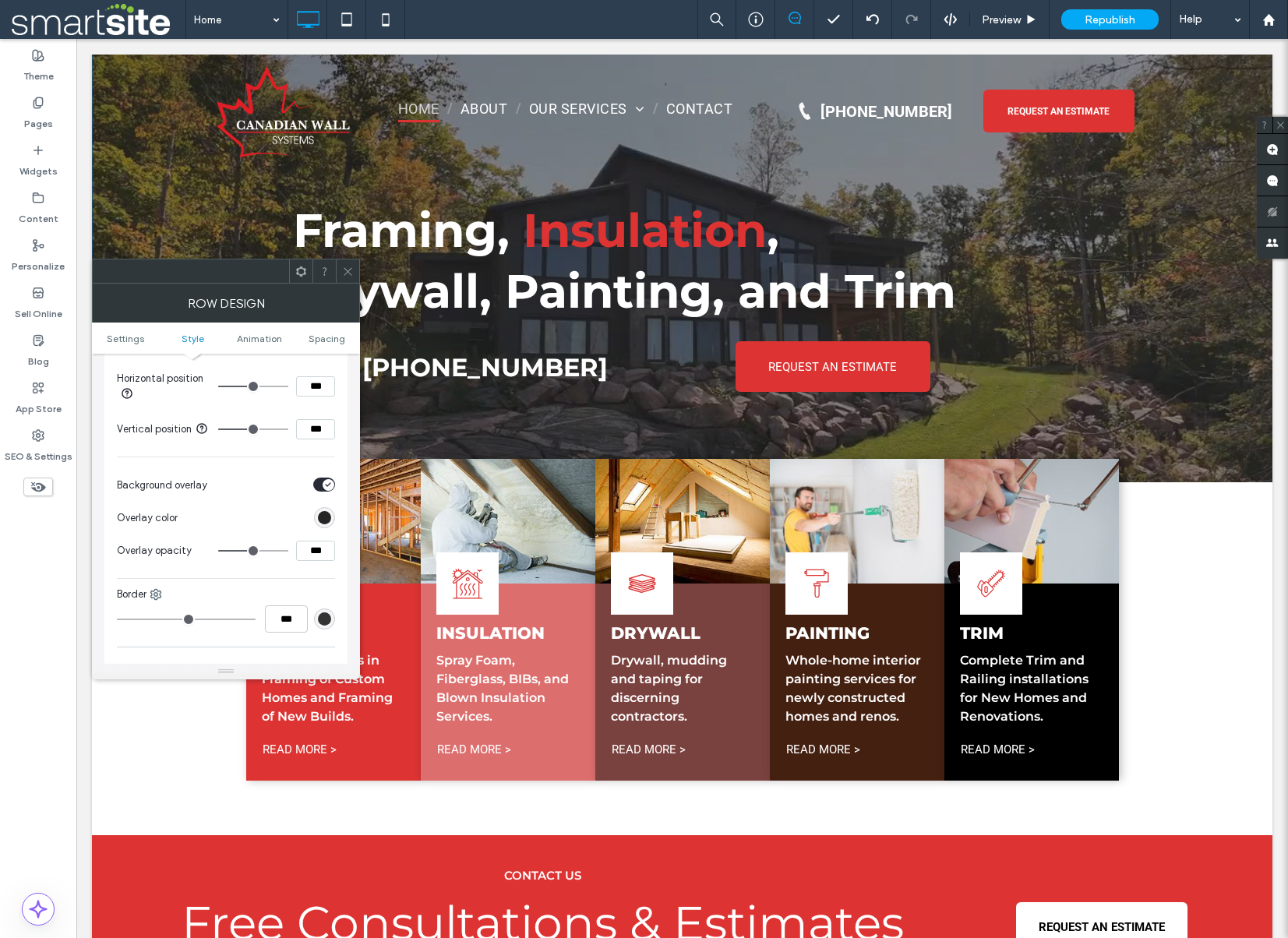
click at [351, 268] on use at bounding box center [347, 271] width 8 height 8
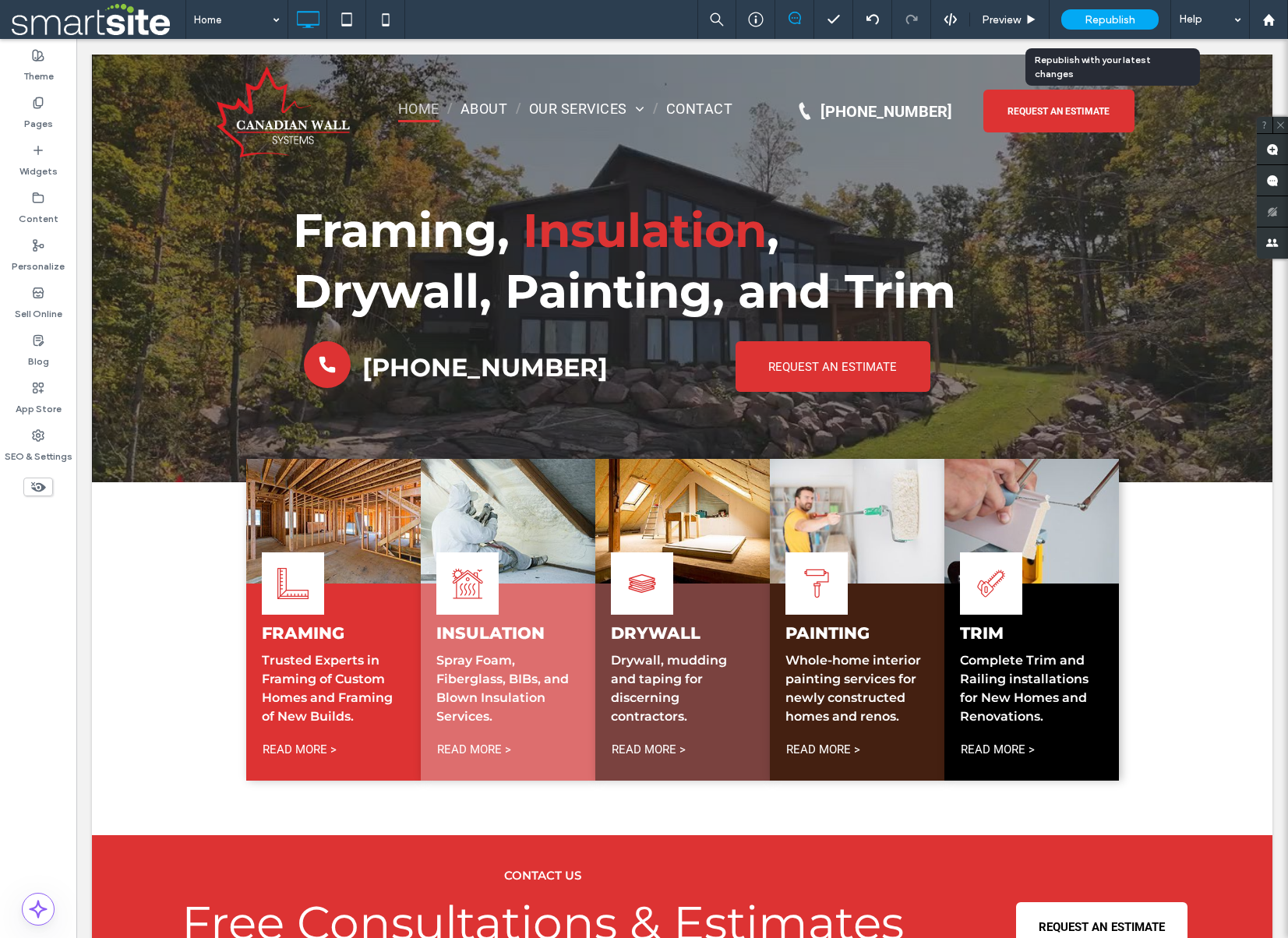
click at [1100, 23] on span "Republish" at bounding box center [1110, 20] width 51 height 13
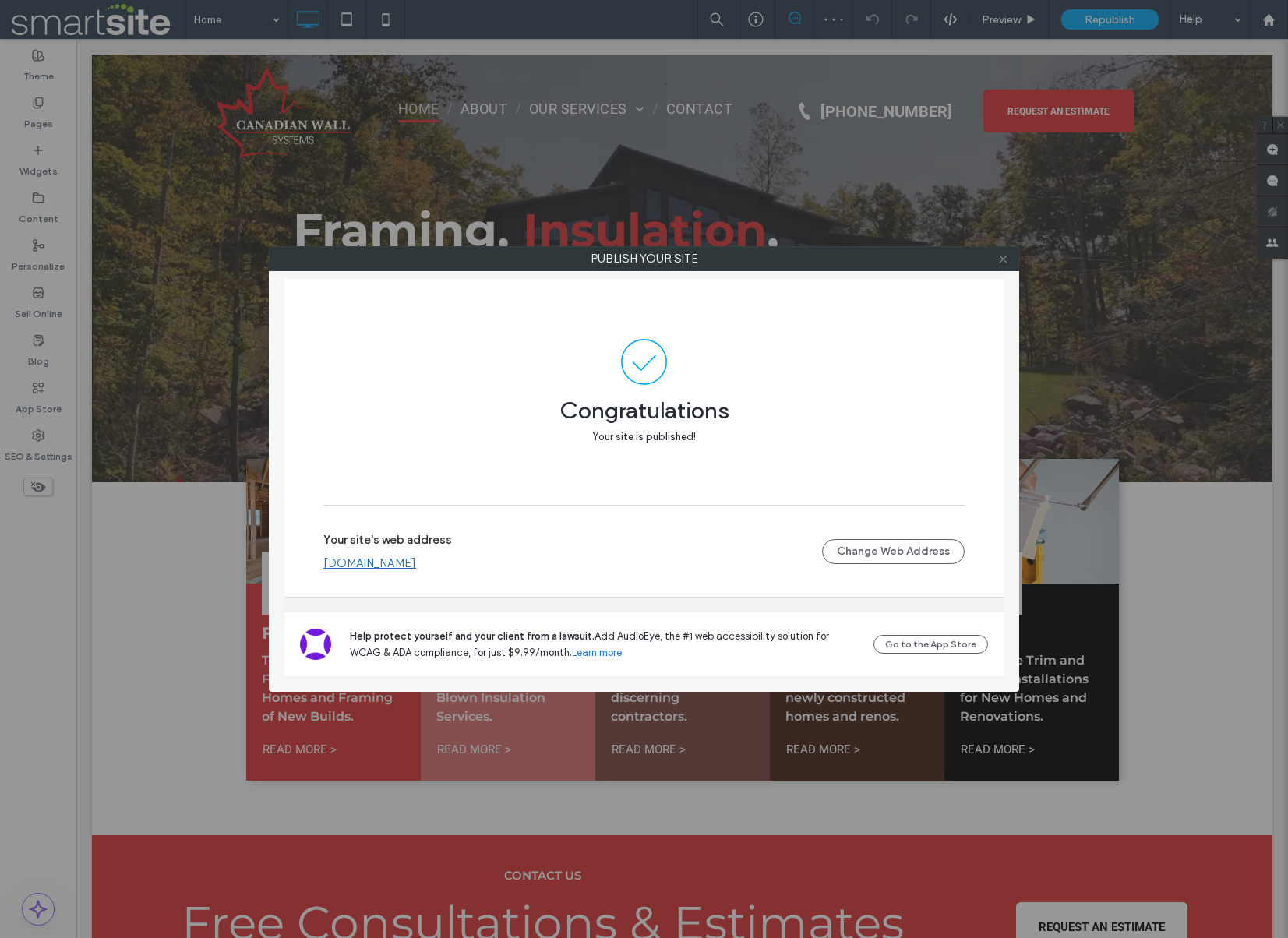
click at [1005, 262] on use at bounding box center [1003, 259] width 8 height 8
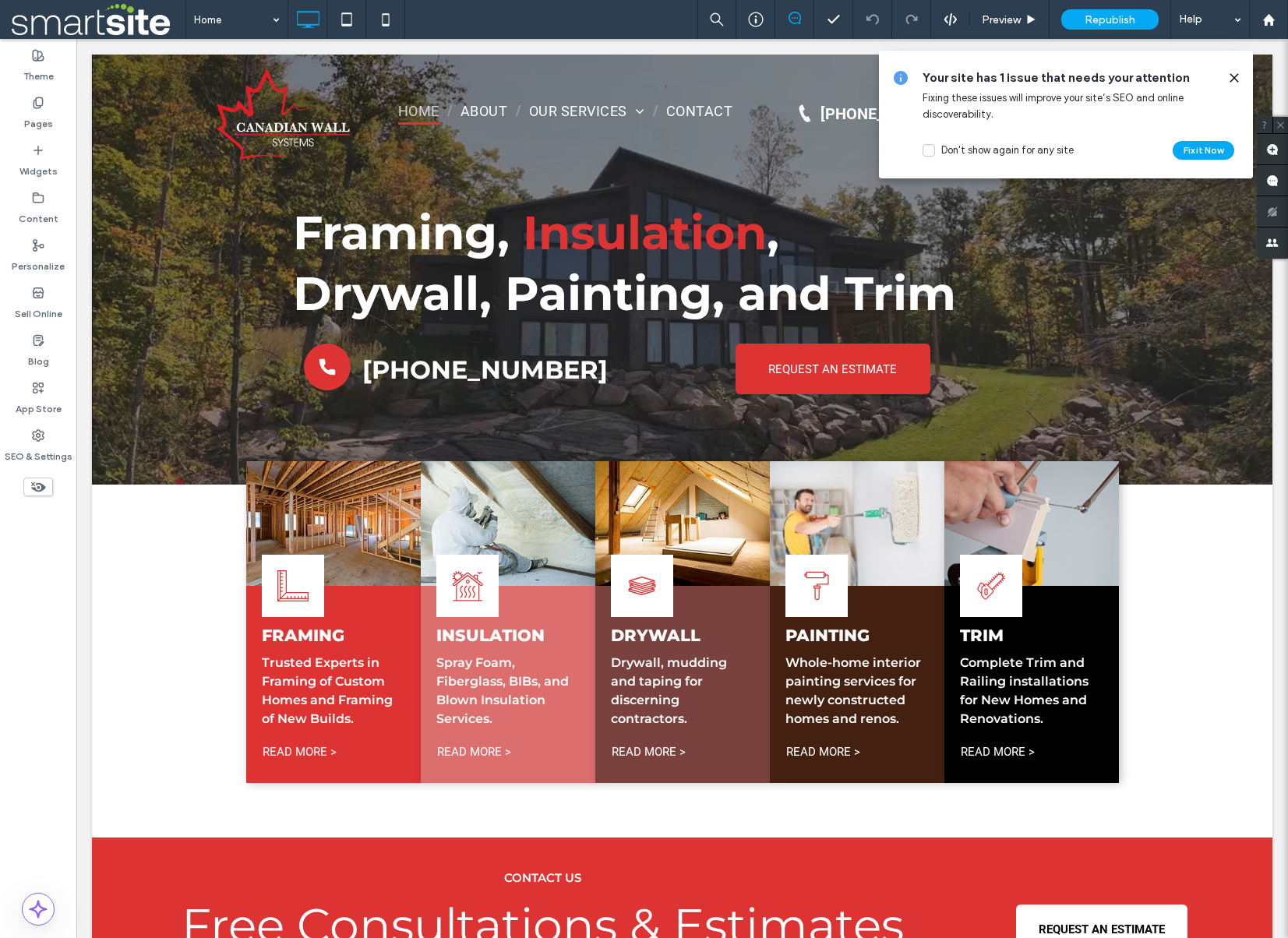
scroll to position [0, 0]
click at [1234, 74] on icon at bounding box center [1235, 78] width 13 height 13
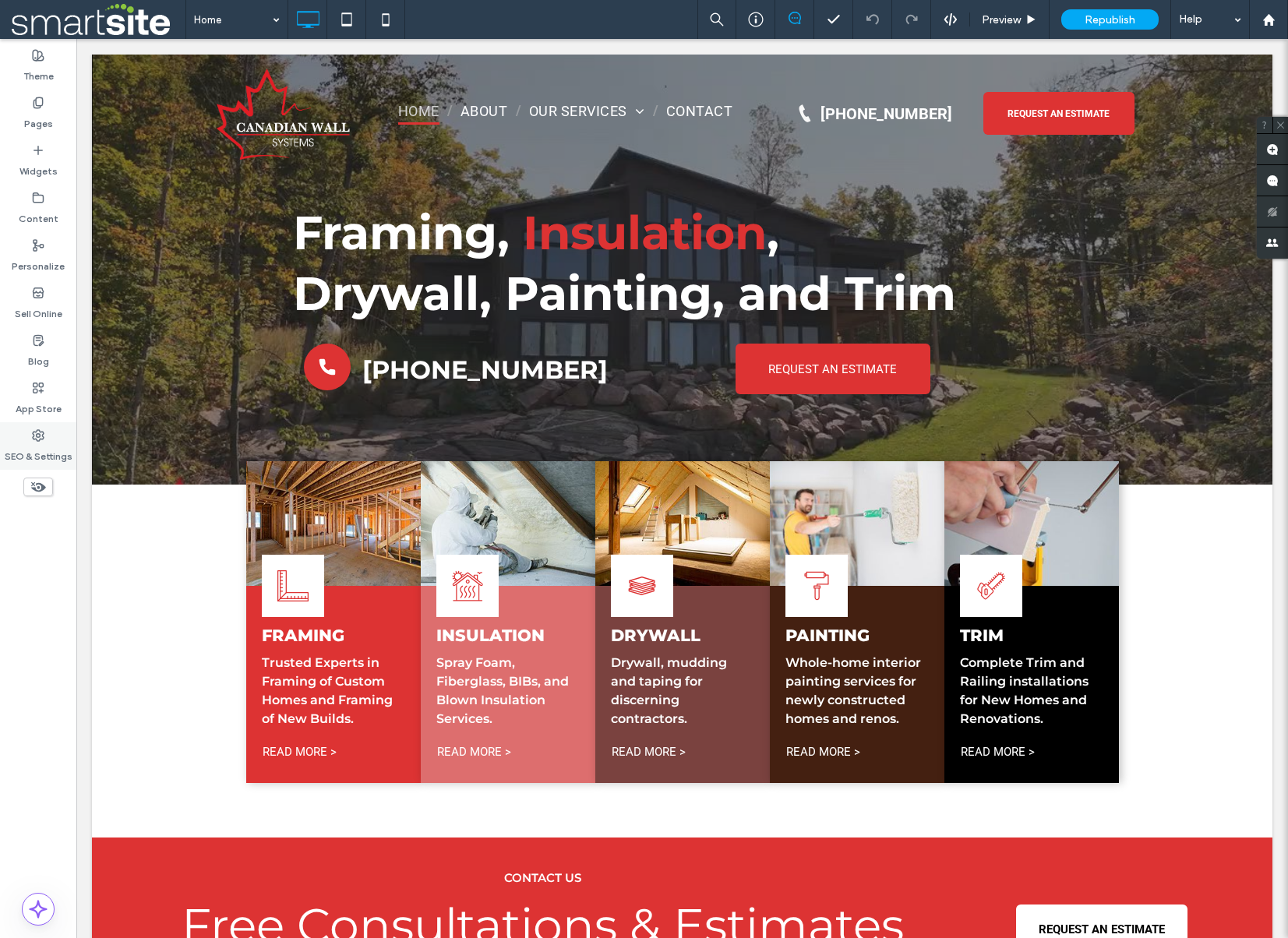
click at [37, 434] on use at bounding box center [38, 436] width 11 height 11
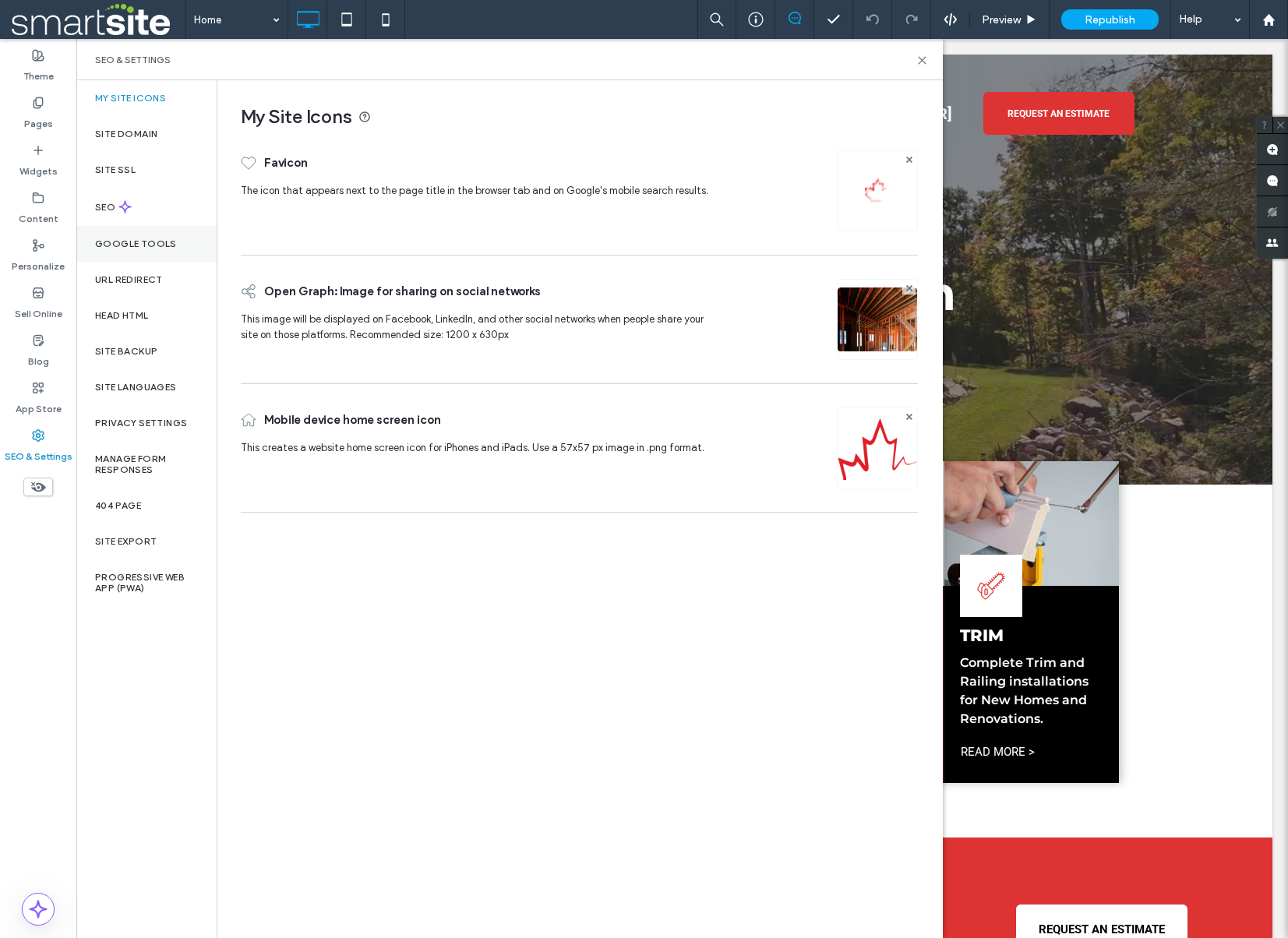
click at [118, 238] on label "Google Tools" at bounding box center [136, 244] width 82 height 11
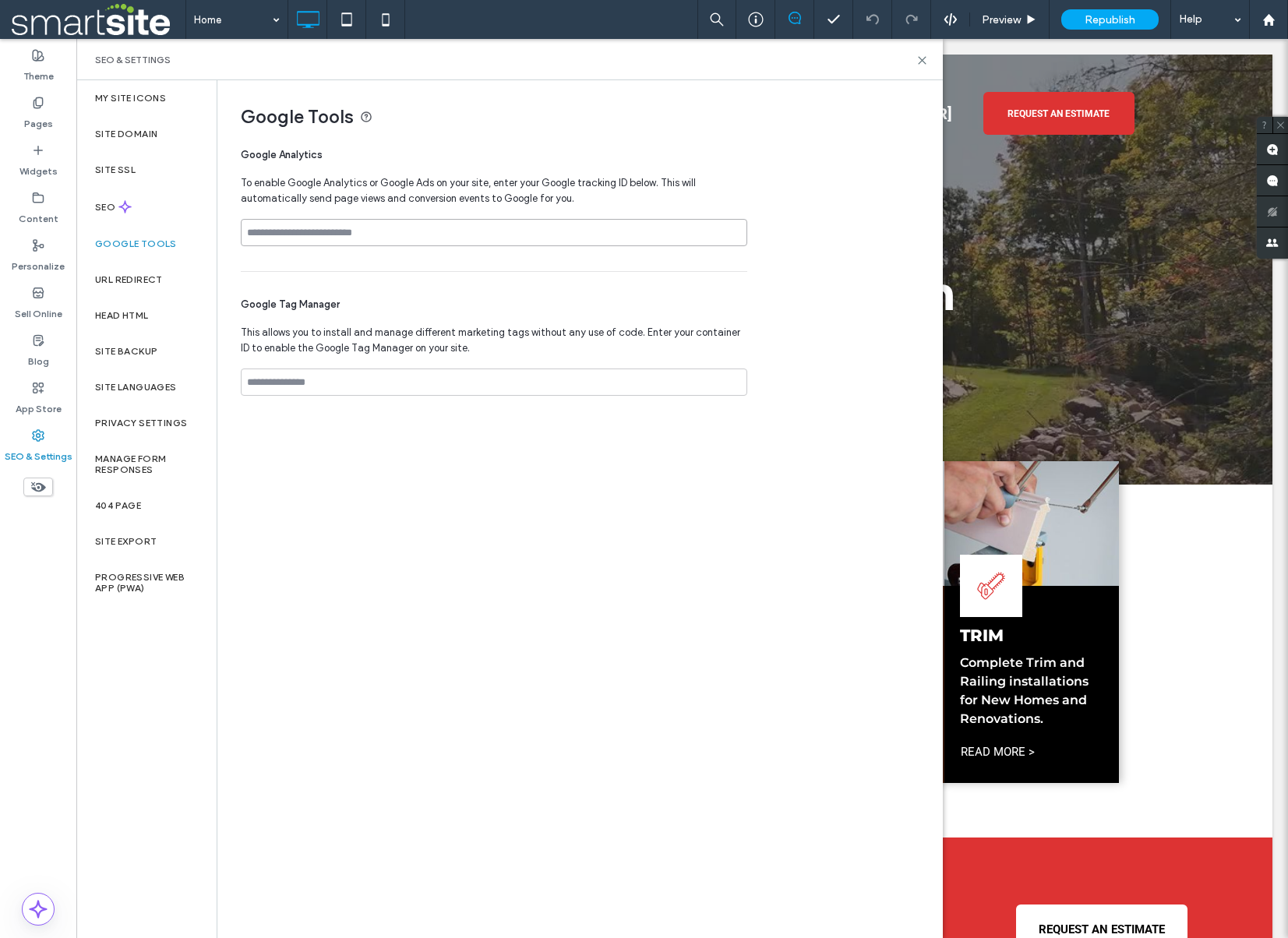
click at [292, 227] on input at bounding box center [494, 232] width 506 height 27
paste input "**********"
click at [248, 235] on input "**********" at bounding box center [494, 232] width 506 height 27
click at [399, 232] on input "**********" at bounding box center [494, 232] width 506 height 27
type input "**********"
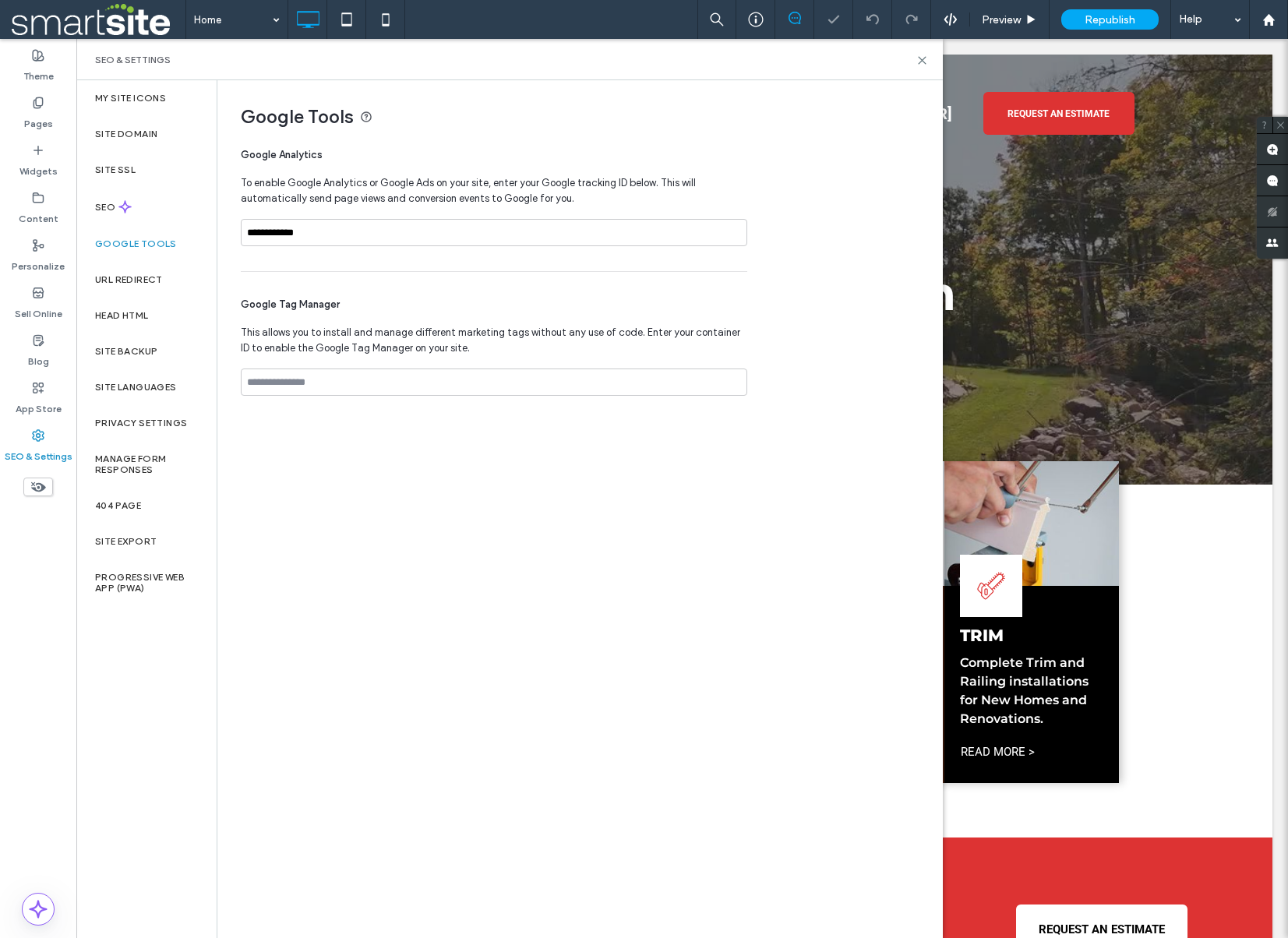
drag, startPoint x: 713, startPoint y: 176, endPoint x: 810, endPoint y: 135, distance: 105.3
click at [713, 176] on span "To enable Google Analytics or Google Ads on your site, enter your Google tracki…" at bounding box center [494, 191] width 506 height 31
click at [921, 60] on icon at bounding box center [922, 60] width 12 height 12
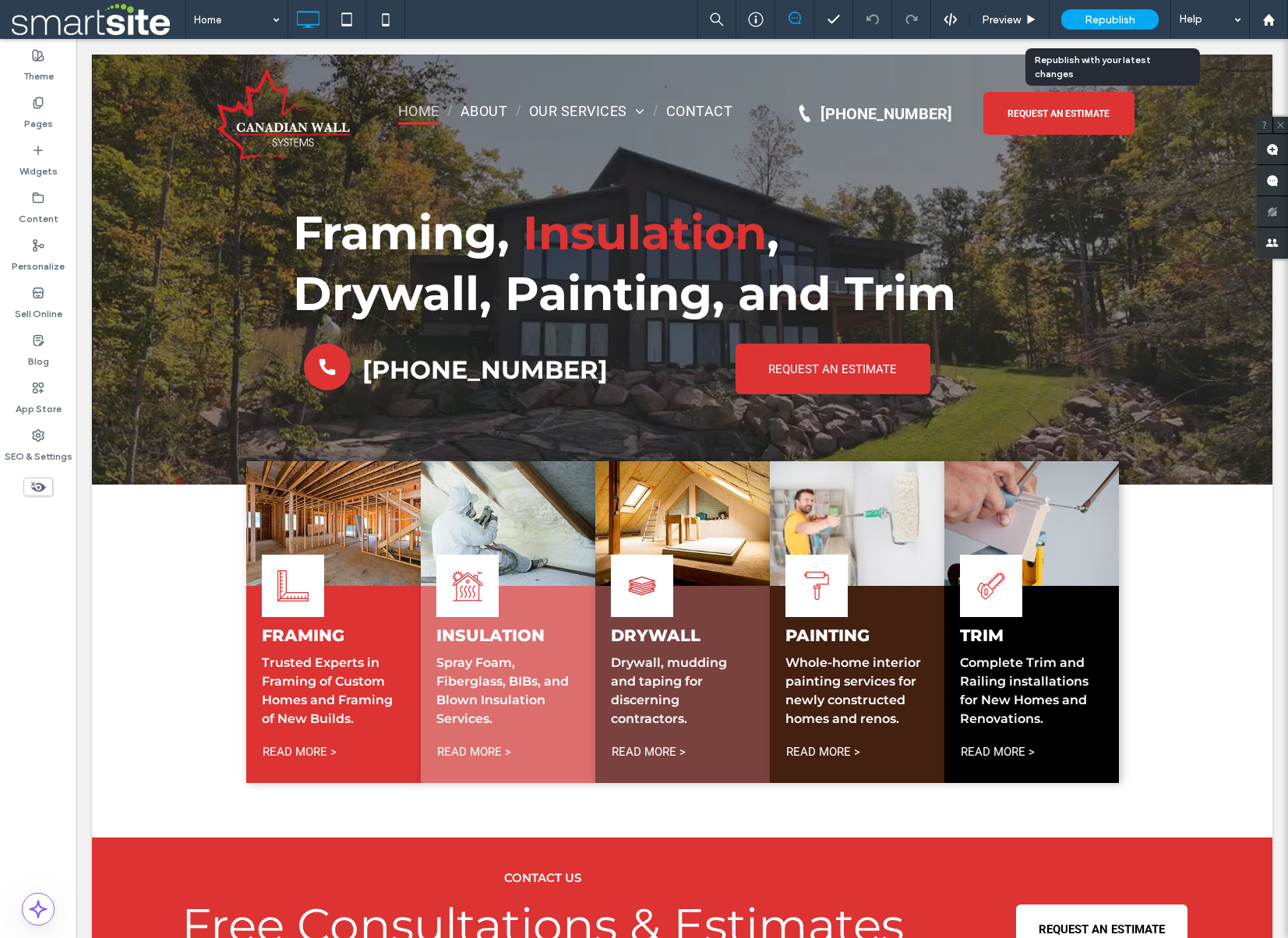
click at [1111, 19] on span "Republish" at bounding box center [1110, 20] width 51 height 13
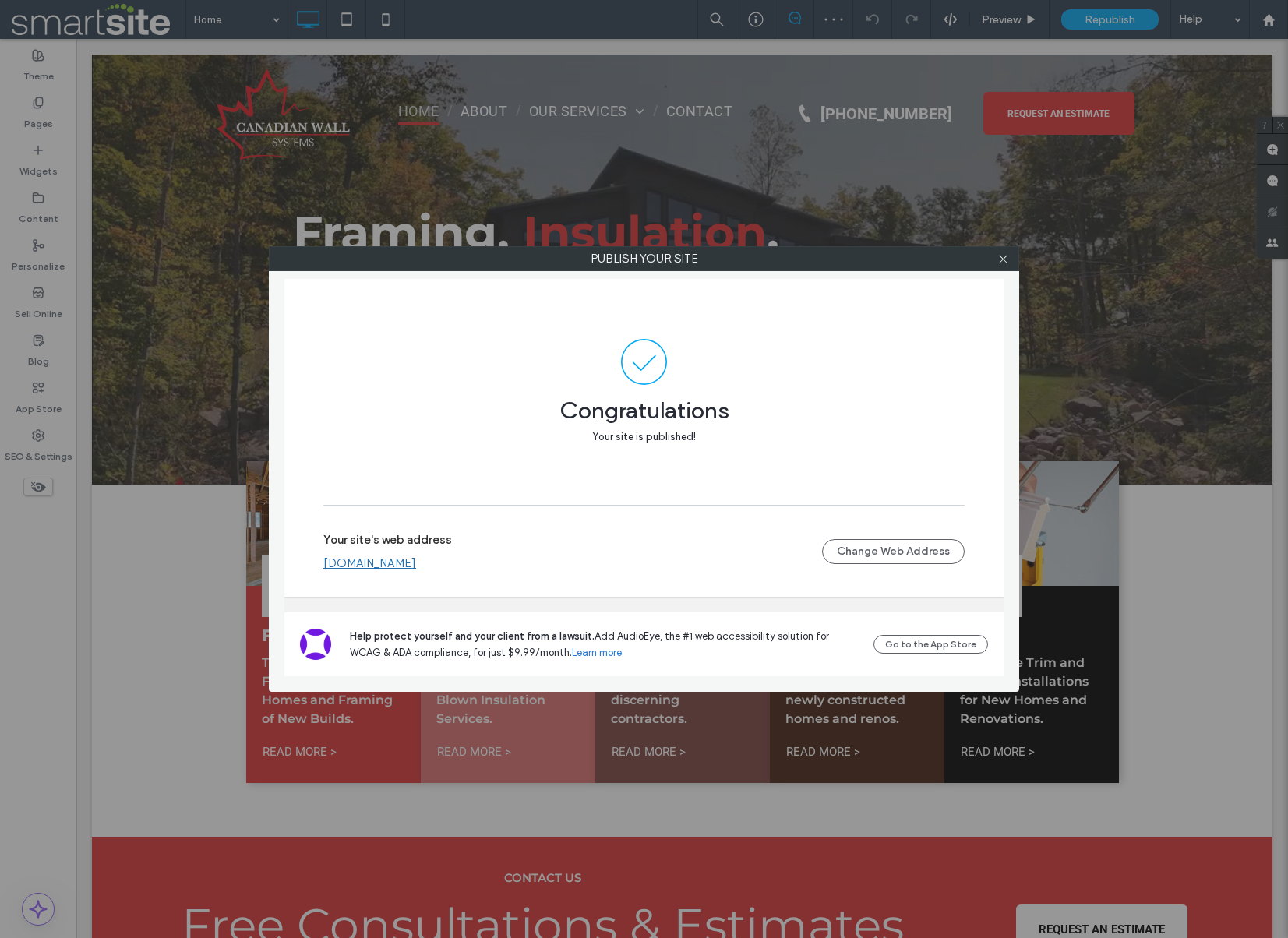
click at [416, 562] on link "www.canadianwallsystemsinc.ca" at bounding box center [370, 563] width 93 height 14
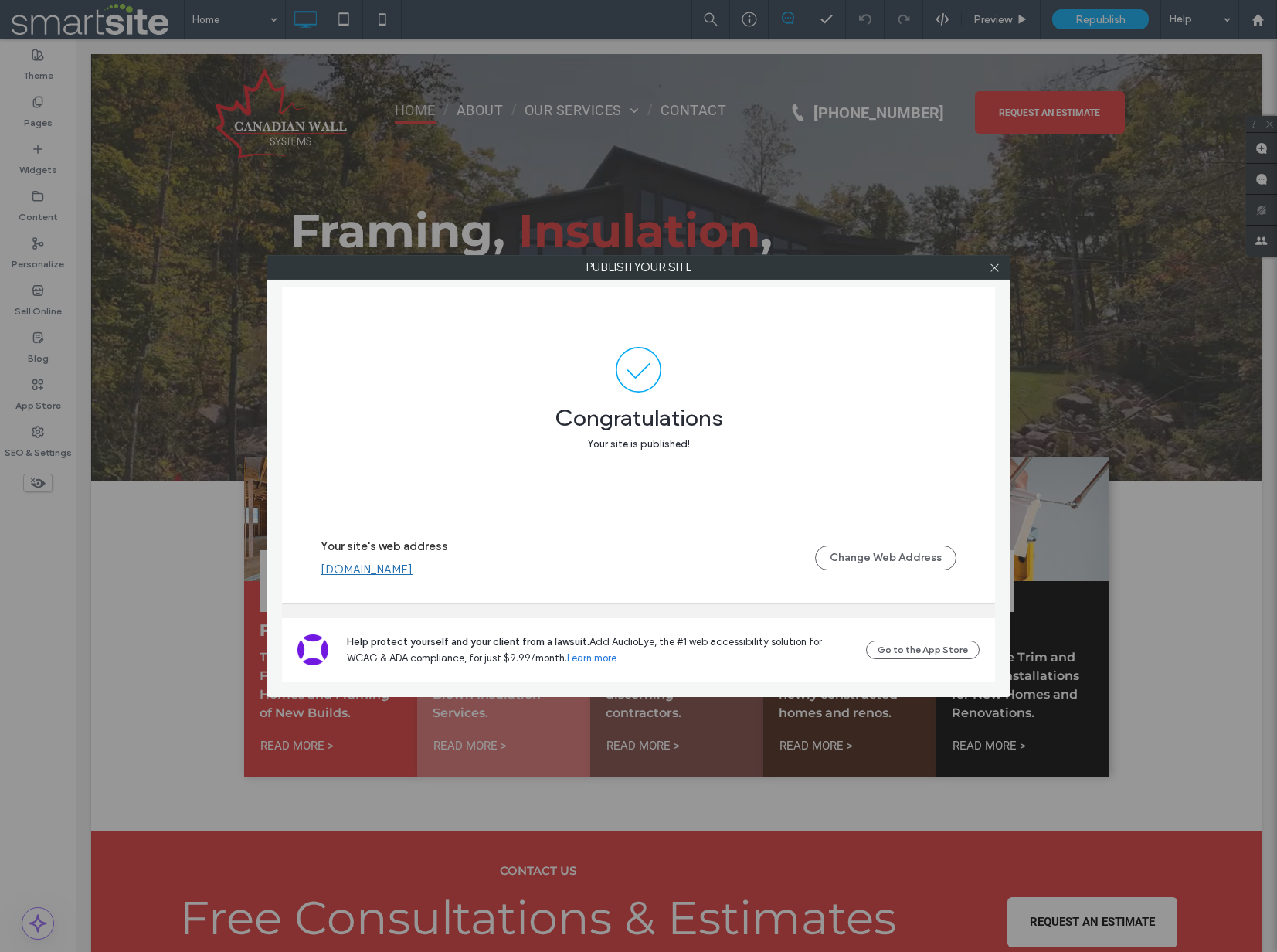
click at [394, 569] on link "www.canadianwallsystemsinc.ca" at bounding box center [367, 570] width 92 height 14
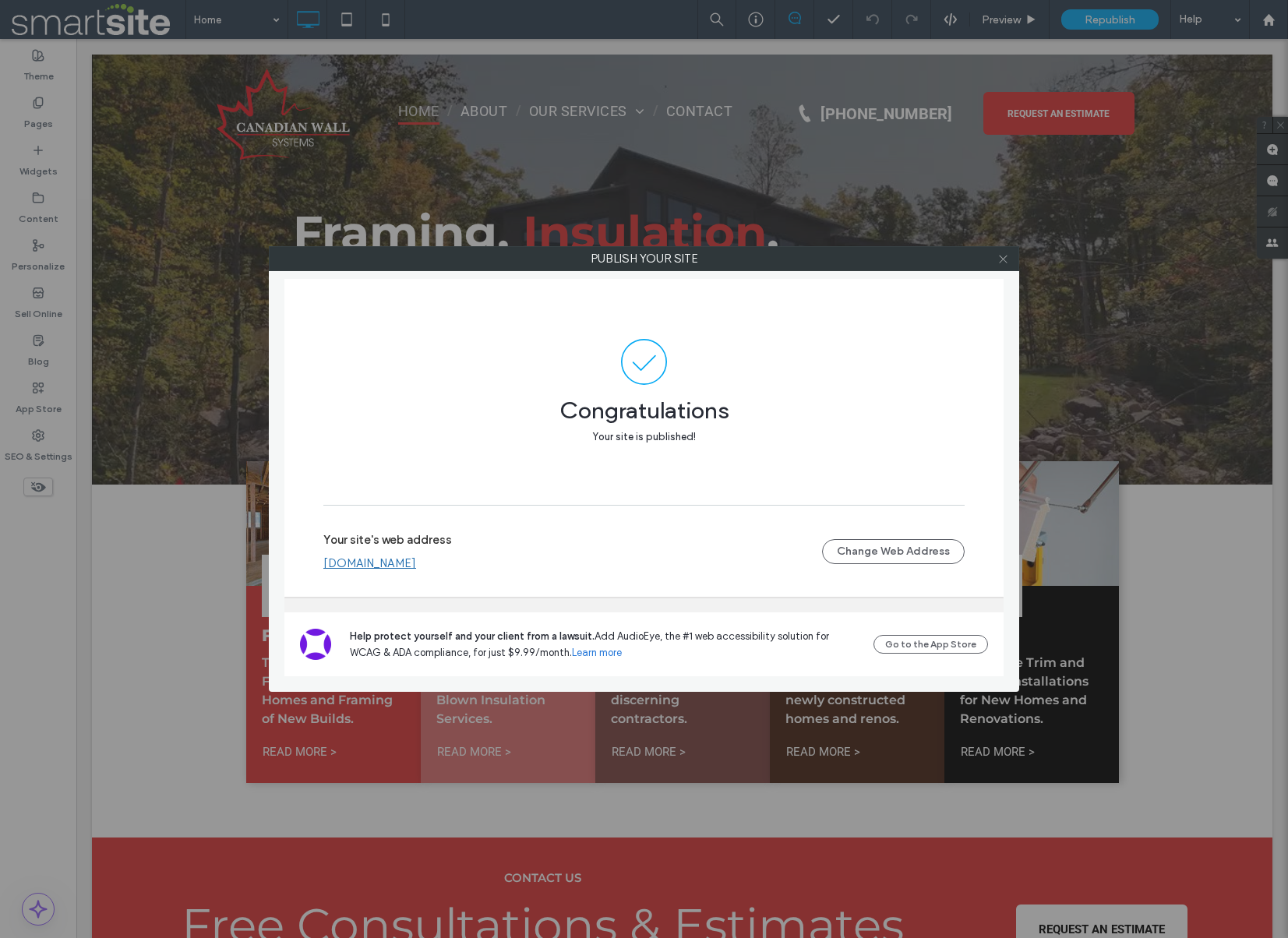
click at [1001, 256] on icon at bounding box center [1003, 259] width 12 height 12
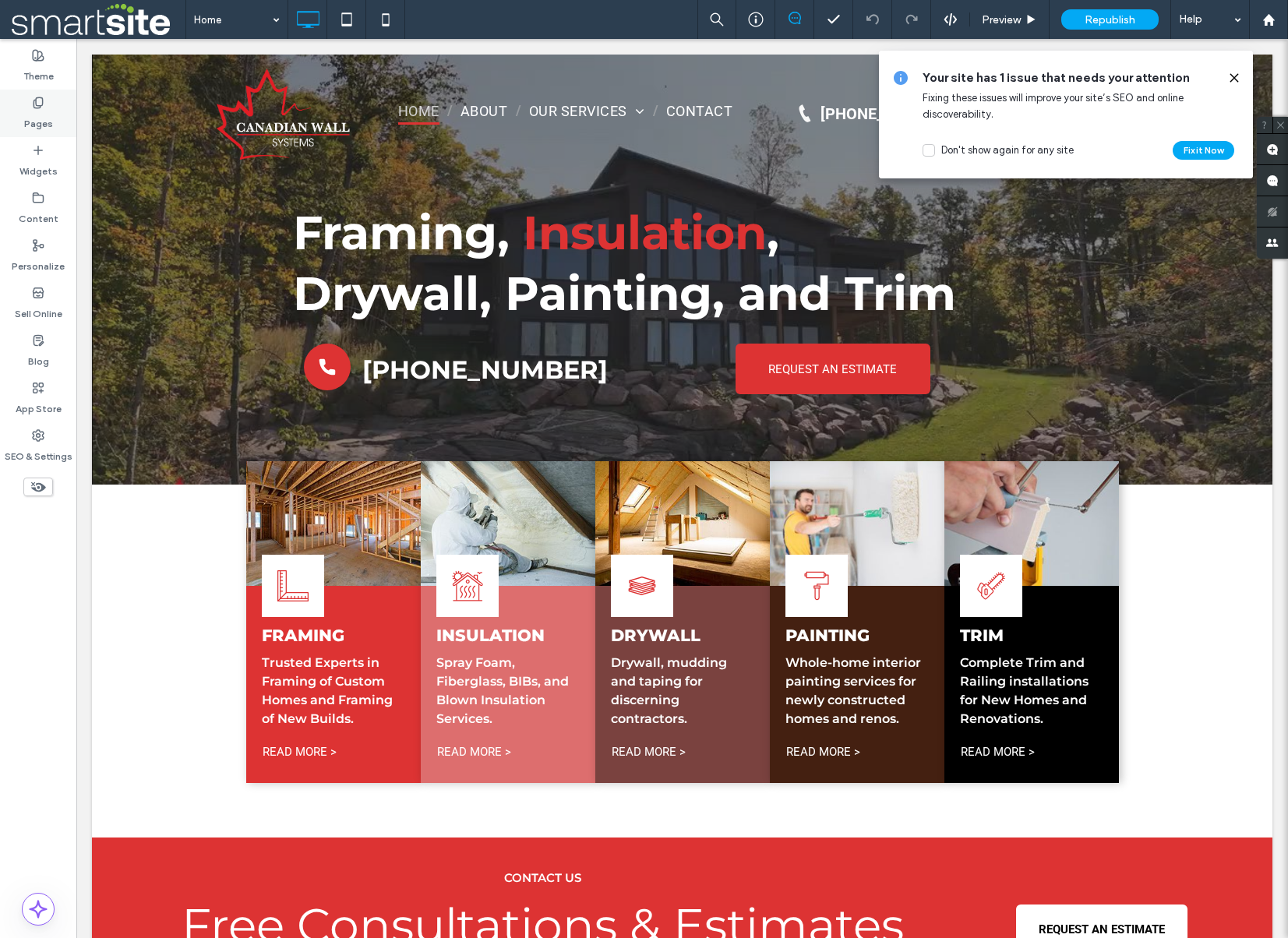
click at [49, 121] on label "Pages" at bounding box center [38, 120] width 29 height 22
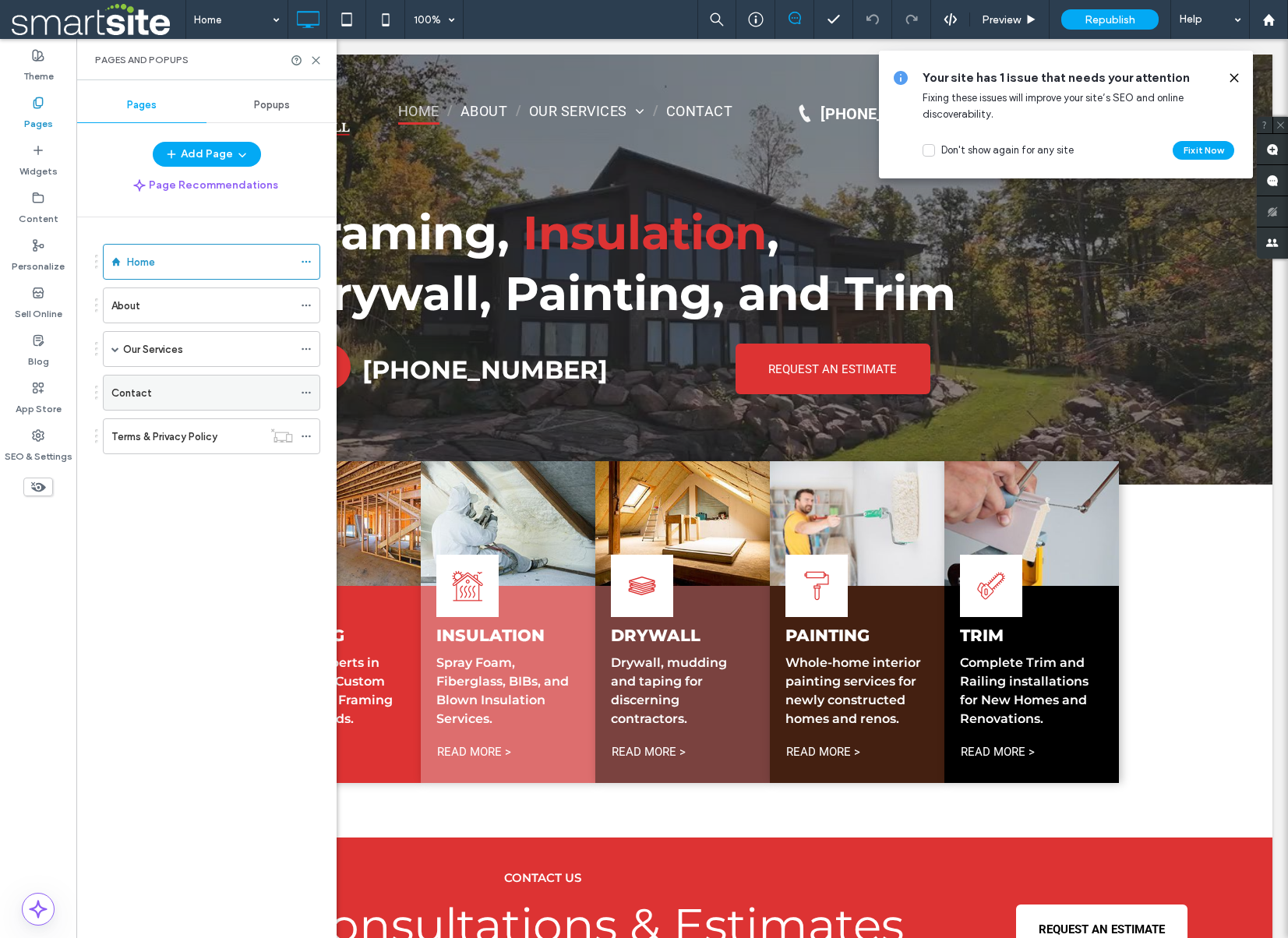
click at [183, 392] on div "Contact" at bounding box center [202, 393] width 182 height 16
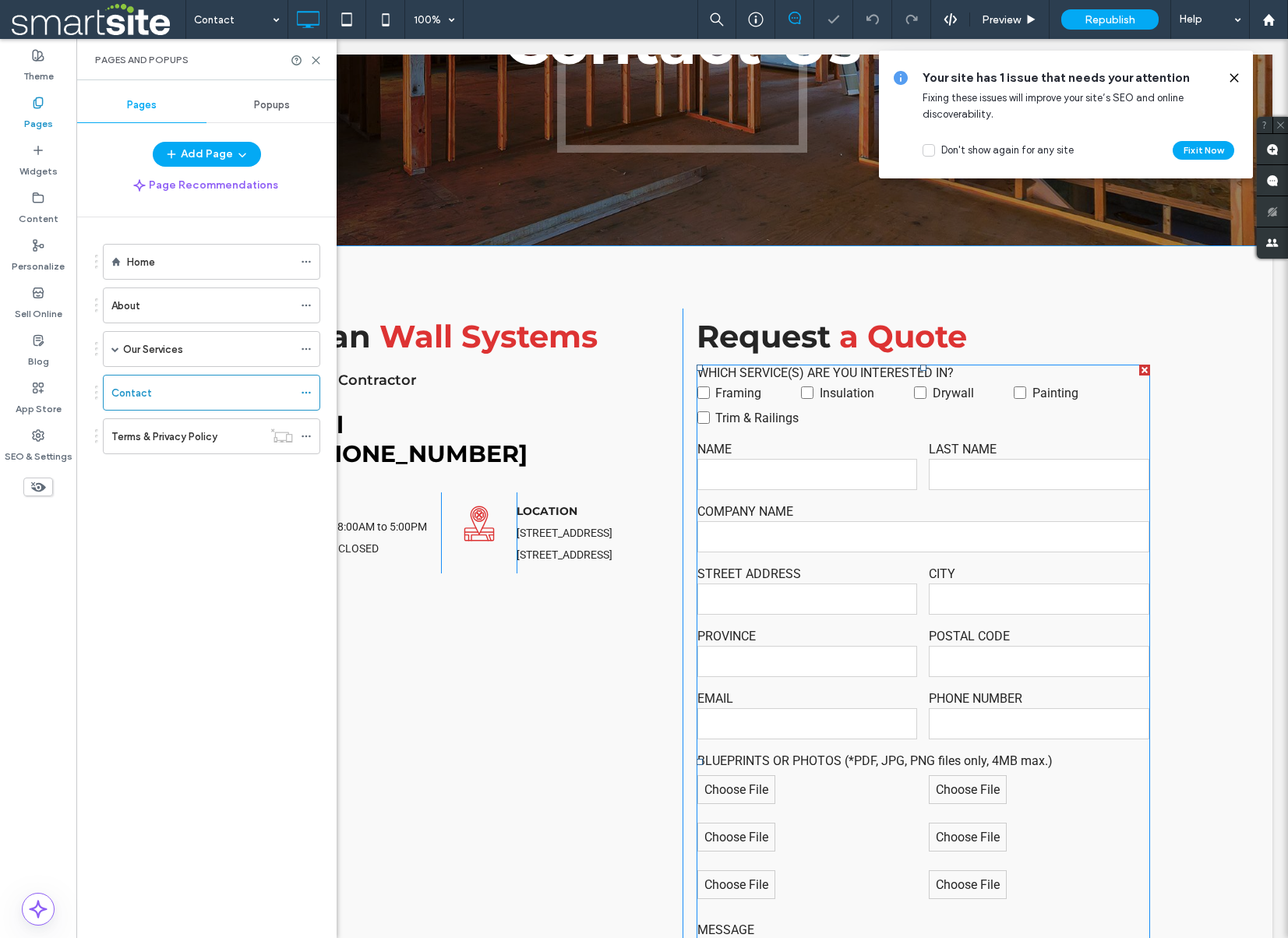
scroll to position [330, 0]
click at [914, 638] on label "PROVINCE" at bounding box center [807, 636] width 220 height 15
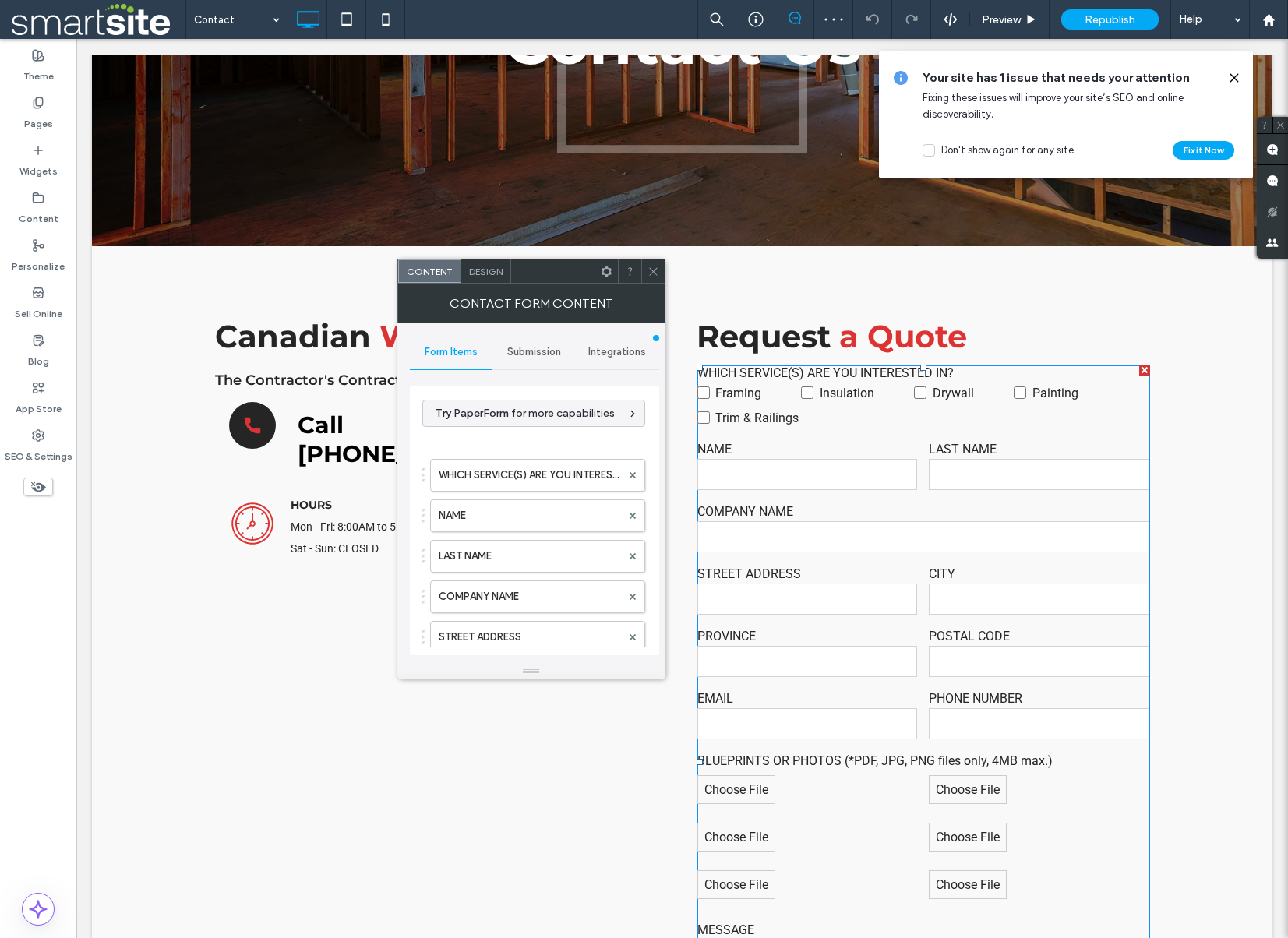
click at [539, 349] on span "Submission" at bounding box center [534, 352] width 54 height 13
click at [519, 418] on label "New submission notification" at bounding box center [535, 426] width 208 height 31
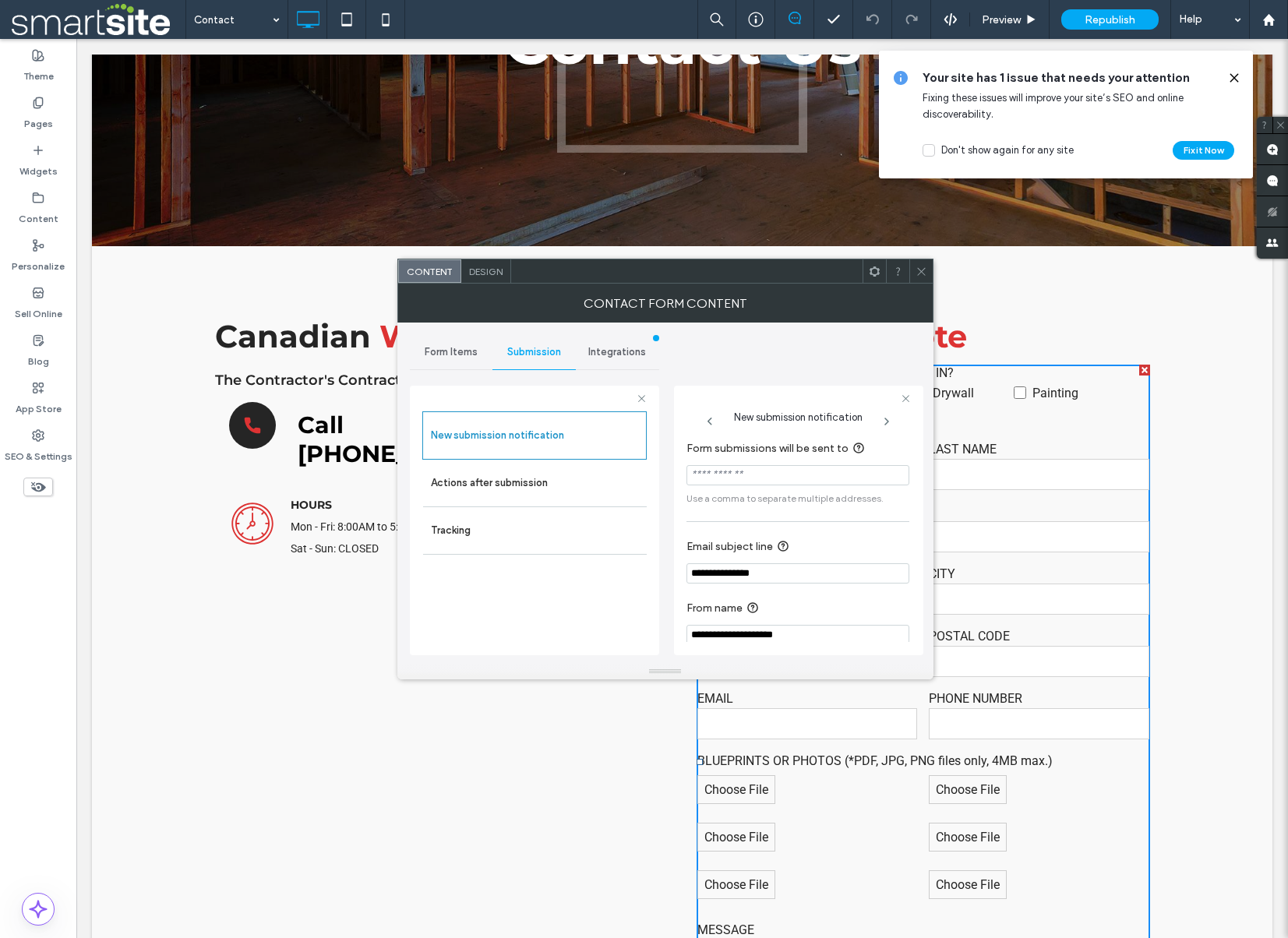
scroll to position [0, 0]
paste input "**********"
type input "**********"
click at [920, 272] on icon at bounding box center [921, 271] width 12 height 12
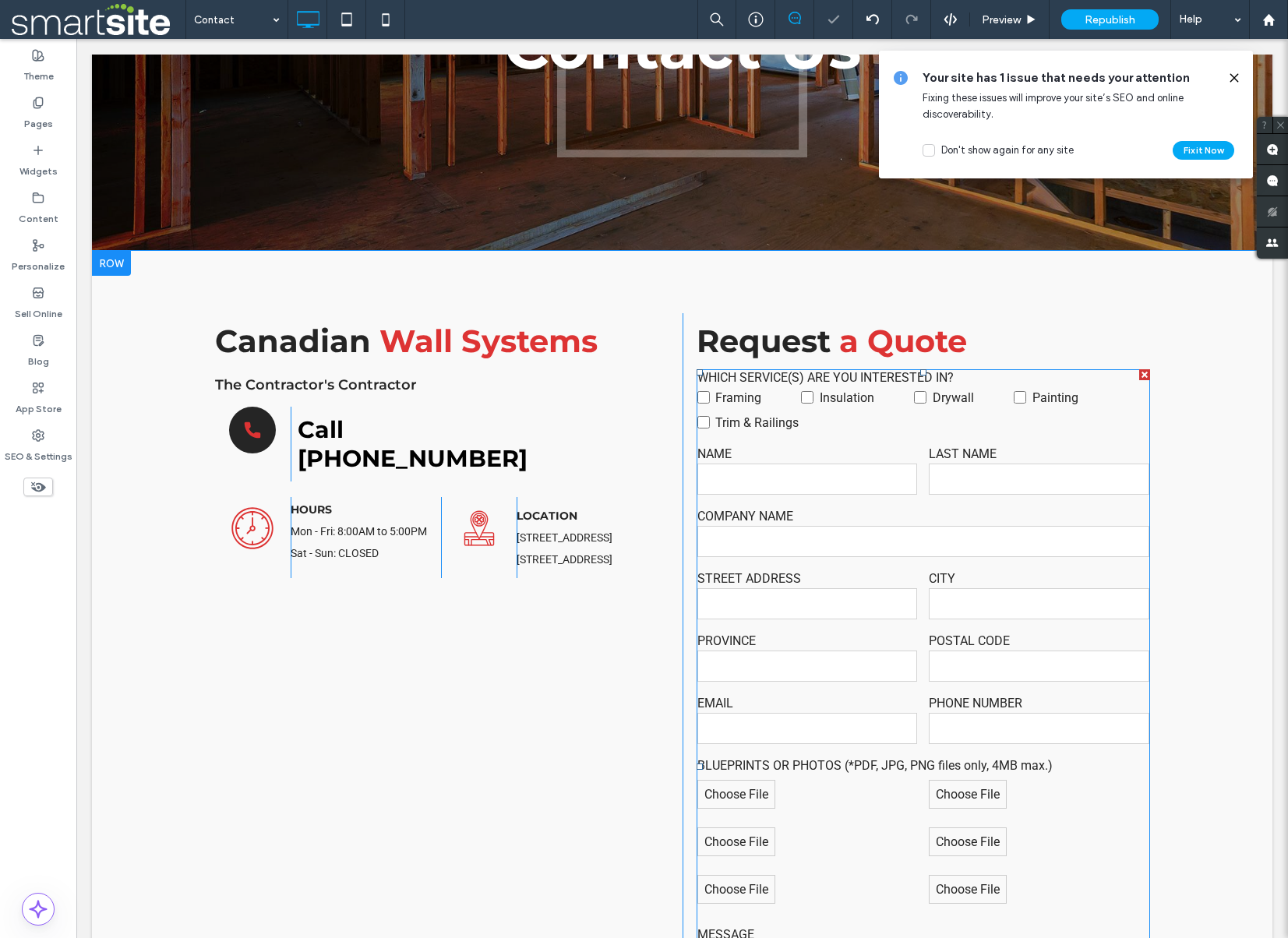
drag, startPoint x: 967, startPoint y: 626, endPoint x: 948, endPoint y: 603, distance: 29.8
click at [967, 626] on div "WHICH SERVICE(S) ARE YOU INTERESTED IN? Framing Insulation Drywall Painting Tri…" at bounding box center [923, 744] width 465 height 761
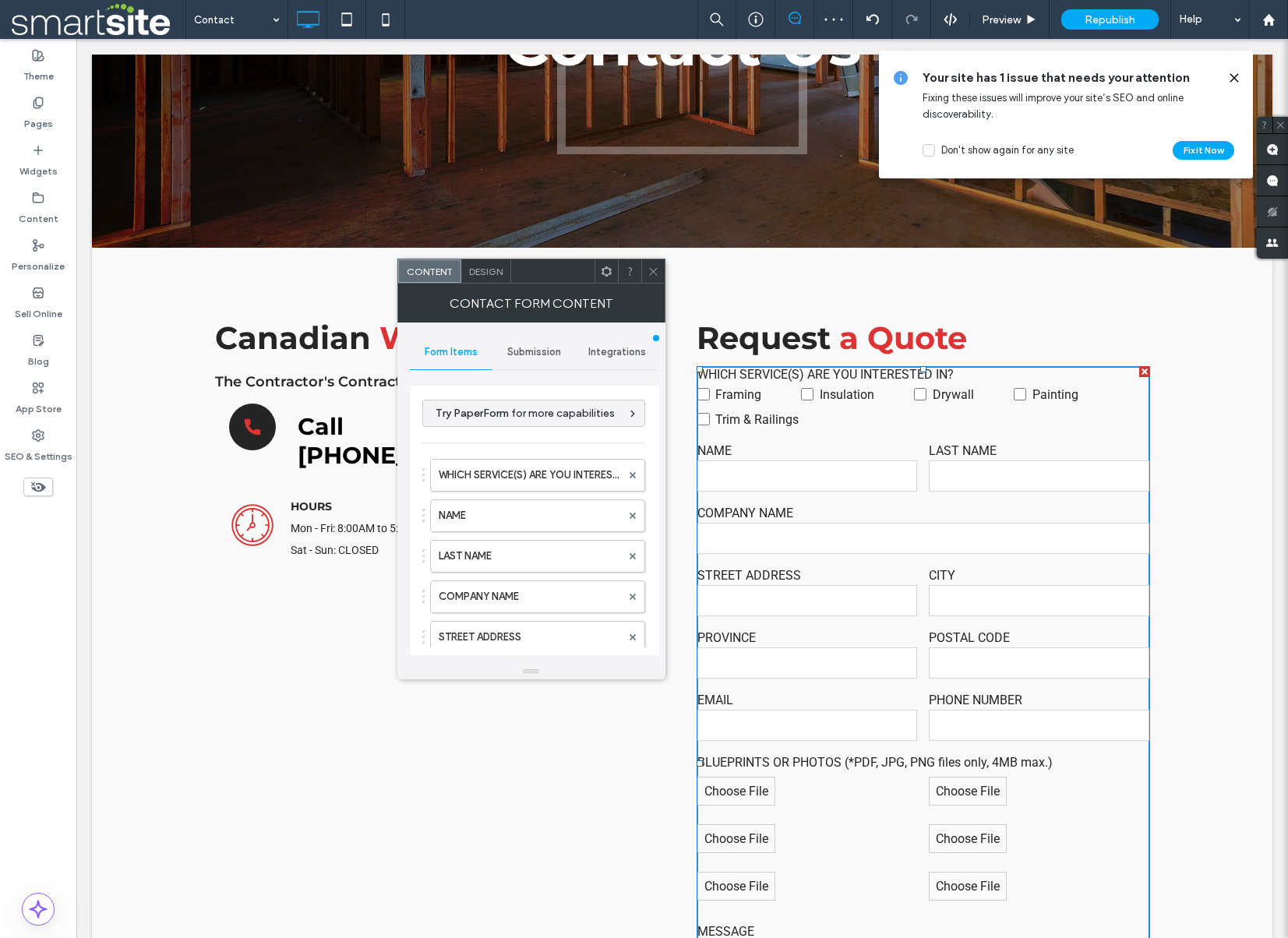
click at [532, 360] on div "Submission" at bounding box center [534, 352] width 83 height 34
click at [523, 427] on label "New submission notification" at bounding box center [535, 426] width 208 height 31
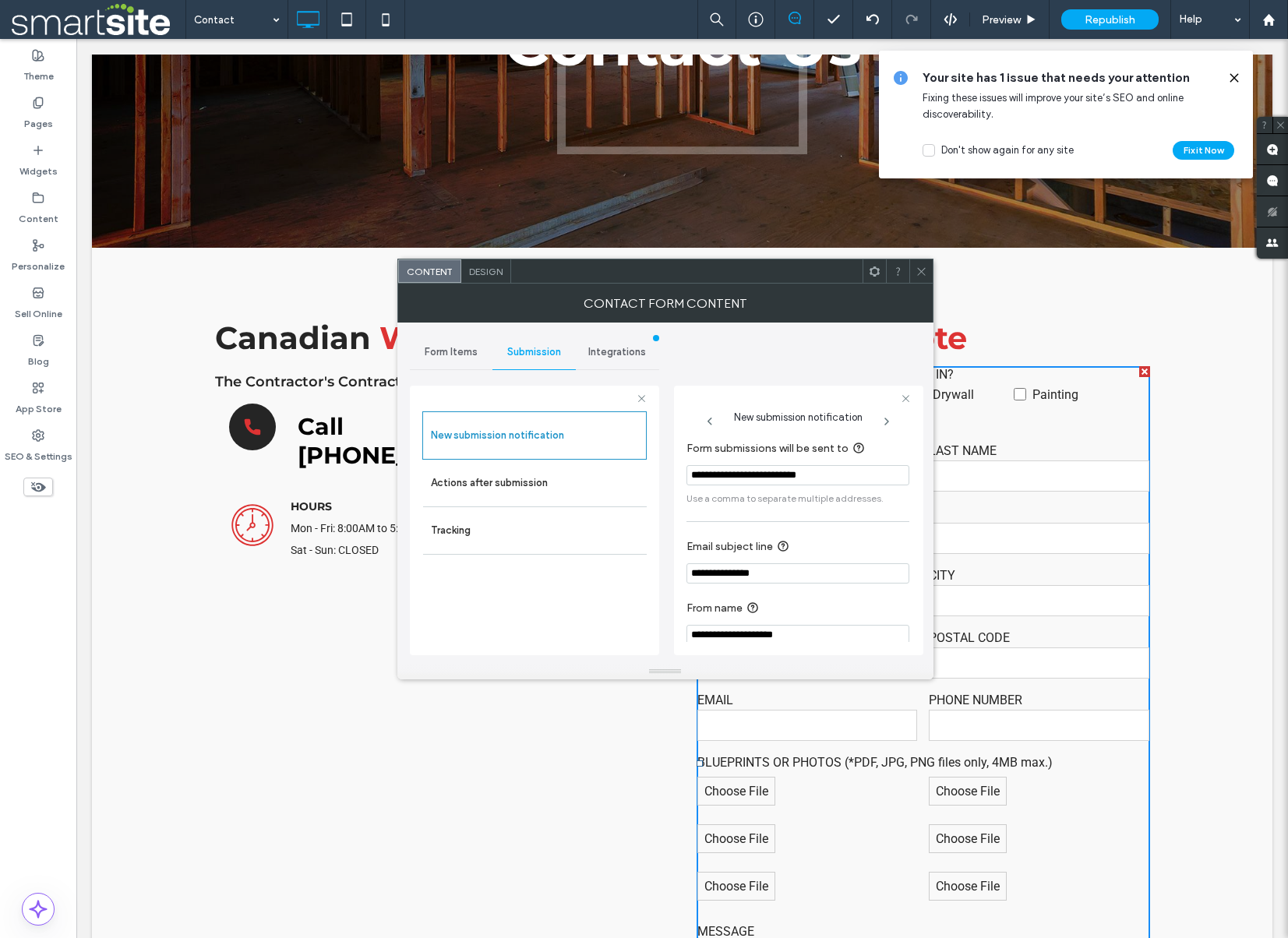
scroll to position [326, 0]
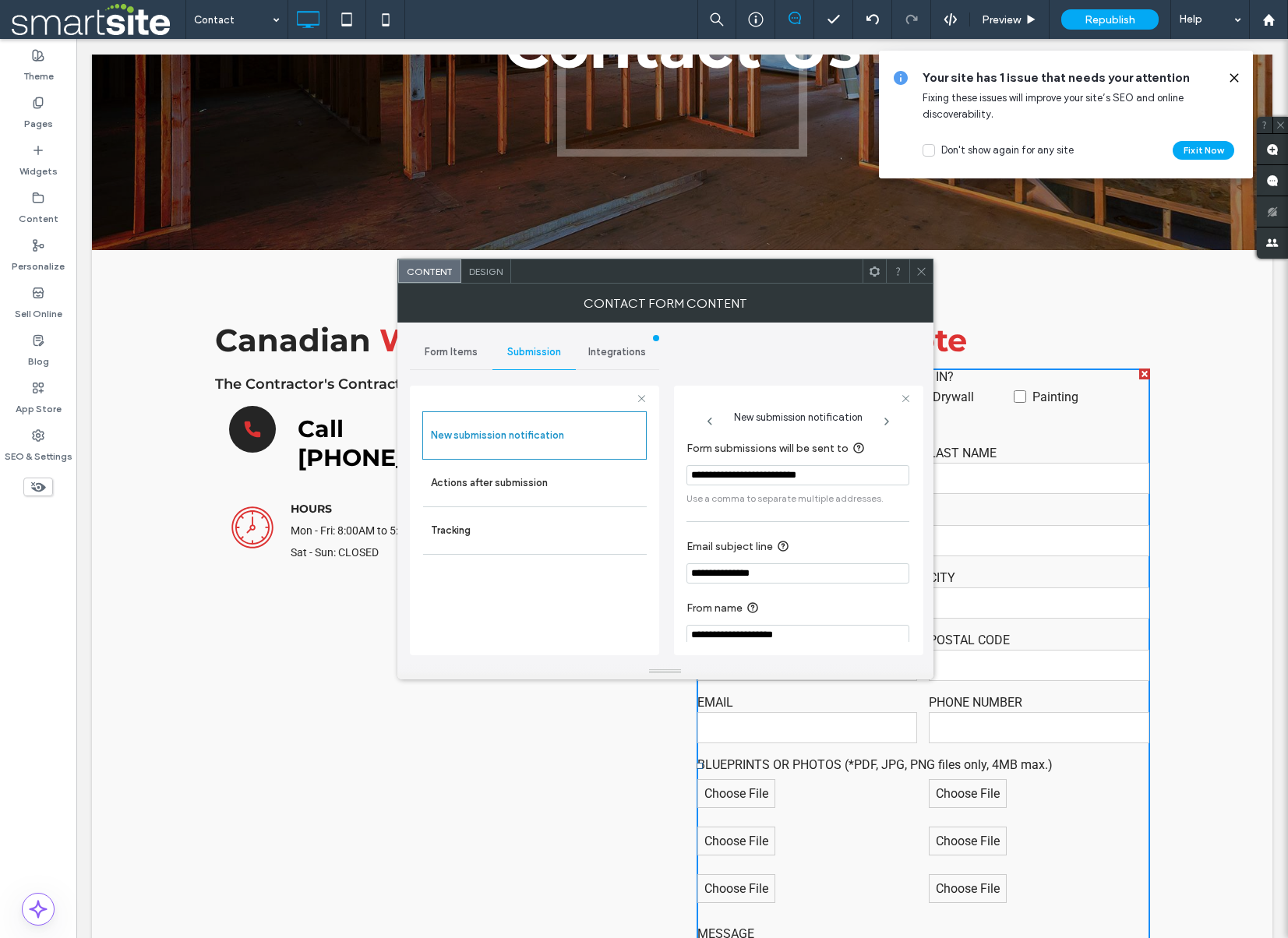
click at [933, 271] on div "Content Design" at bounding box center [666, 271] width 536 height 25
click at [918, 271] on icon at bounding box center [921, 271] width 12 height 12
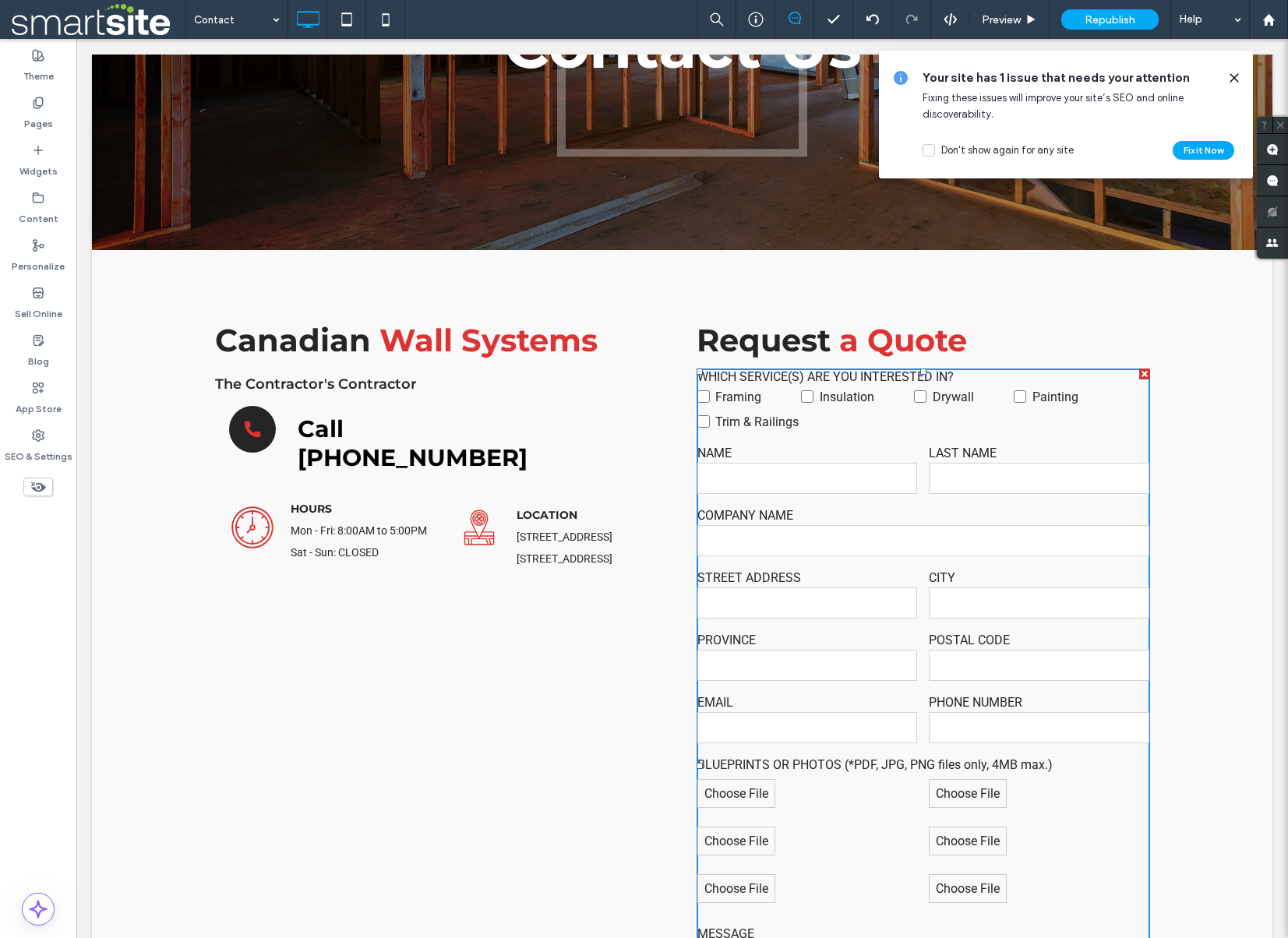
scroll to position [324, 0]
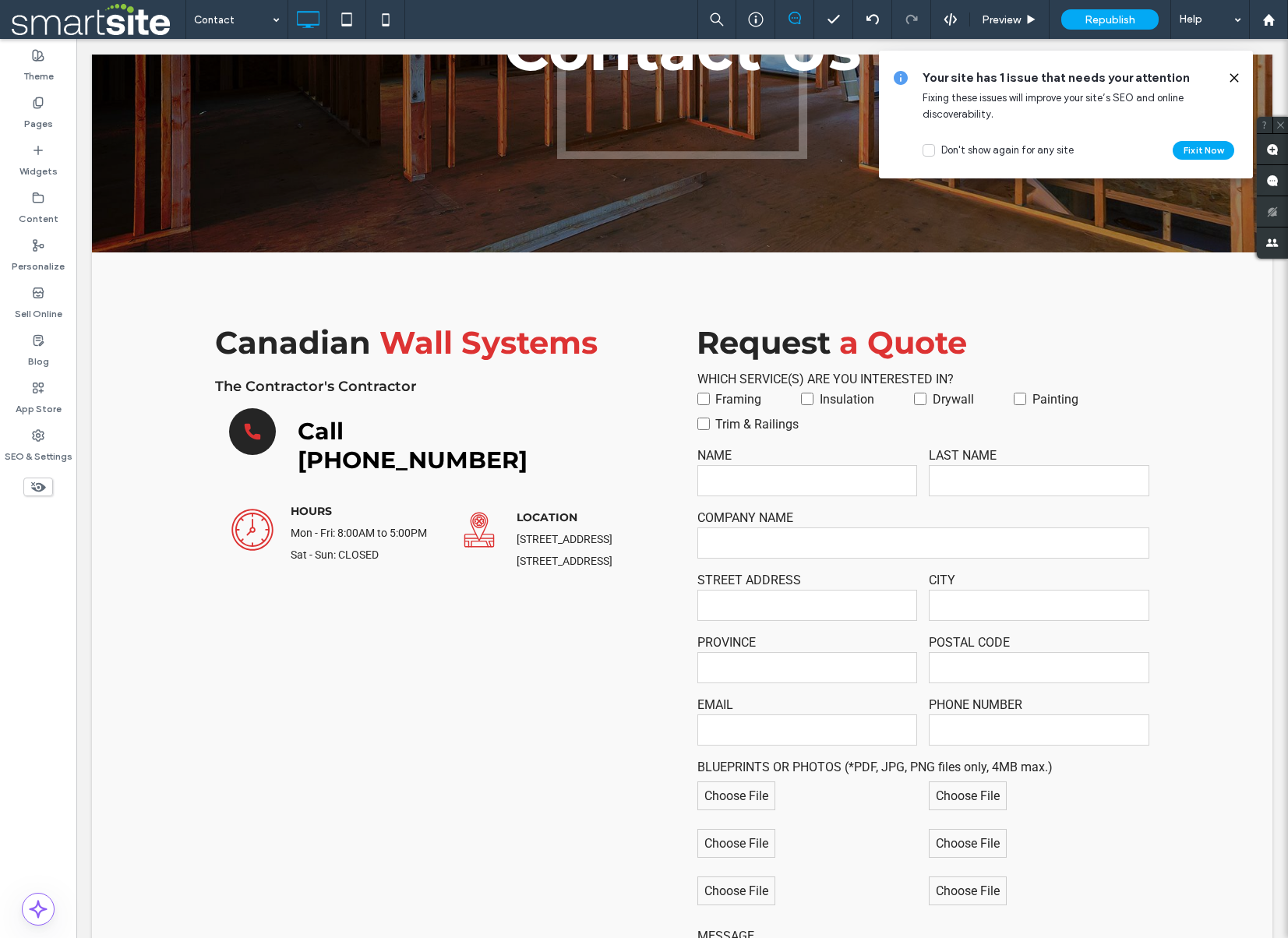
click at [1235, 75] on icon at bounding box center [1235, 78] width 13 height 13
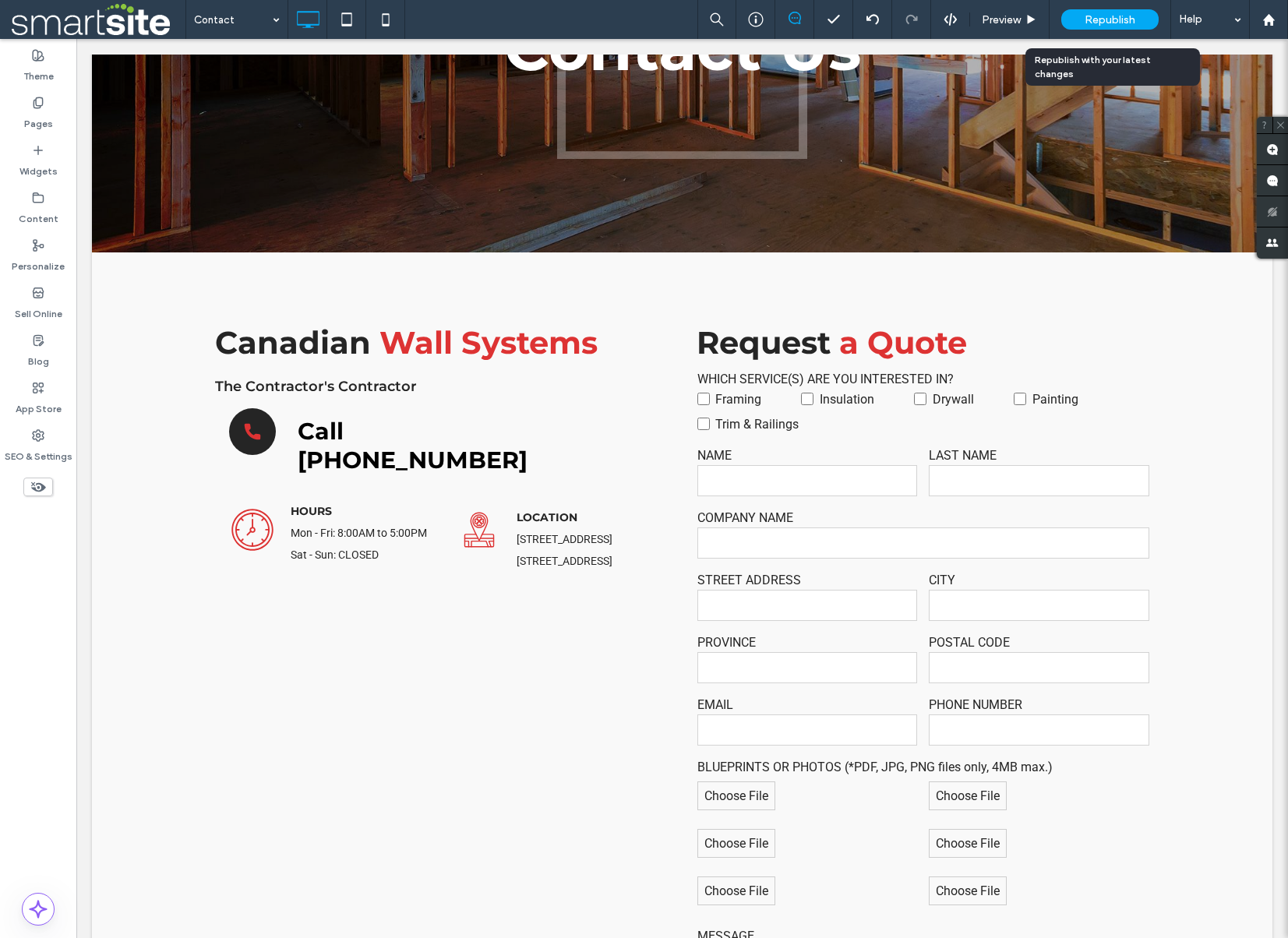
click at [1123, 18] on span "Republish" at bounding box center [1110, 20] width 51 height 13
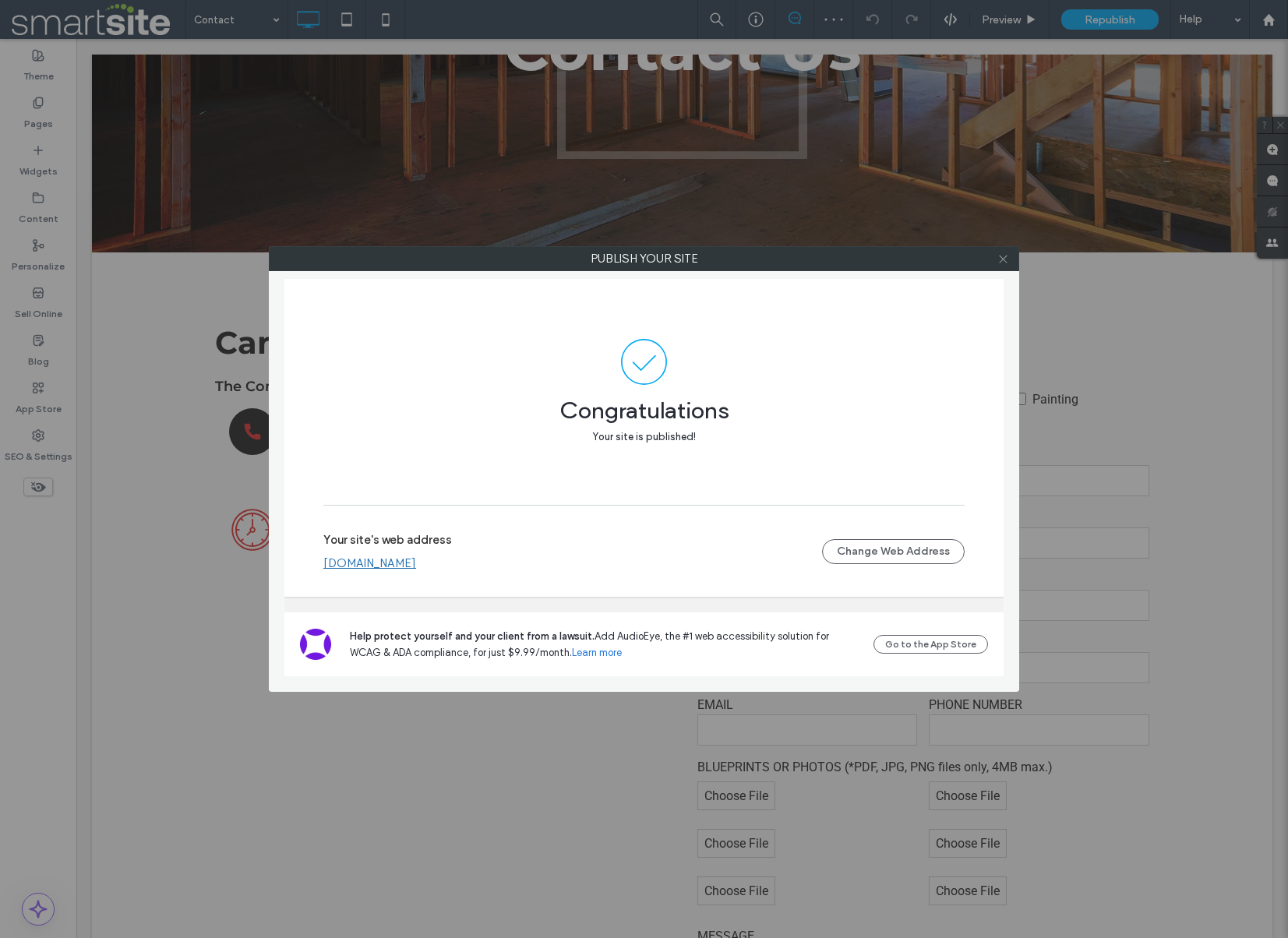
click at [1003, 257] on icon at bounding box center [1003, 259] width 12 height 12
